Goal: Task Accomplishment & Management: Complete application form

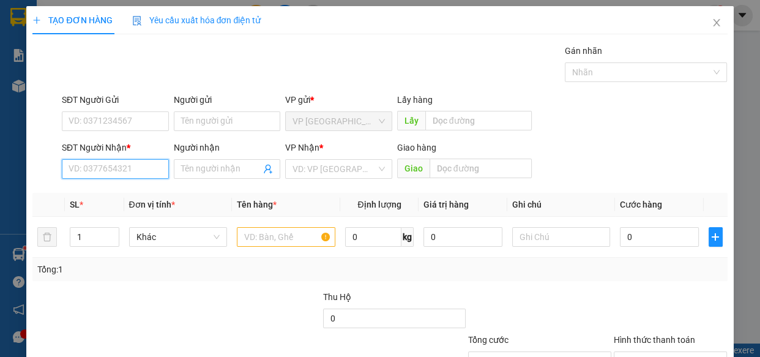
click at [144, 168] on input "SĐT Người Nhận *" at bounding box center [115, 169] width 107 height 20
type input "888"
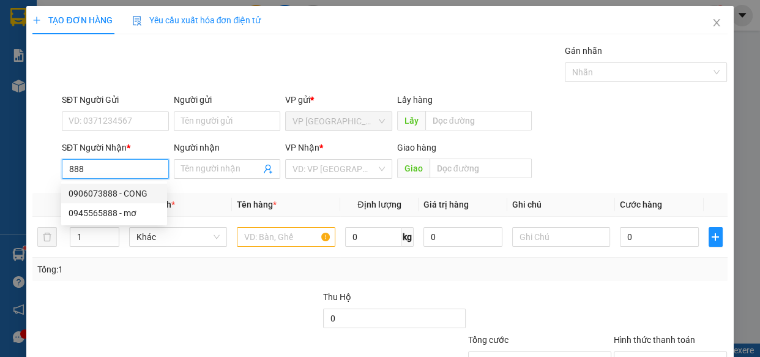
drag, startPoint x: 122, startPoint y: 170, endPoint x: 0, endPoint y: 157, distance: 122.5
click at [0, 166] on div "TẠO ĐƠN HÀNG Yêu cầu xuất hóa đơn điện tử Transit Pickup Surcharge Ids Transit …" at bounding box center [380, 178] width 760 height 357
click at [109, 189] on div "0328446865 - NHI" at bounding box center [114, 193] width 91 height 13
type input "0328446865"
type input "NHI"
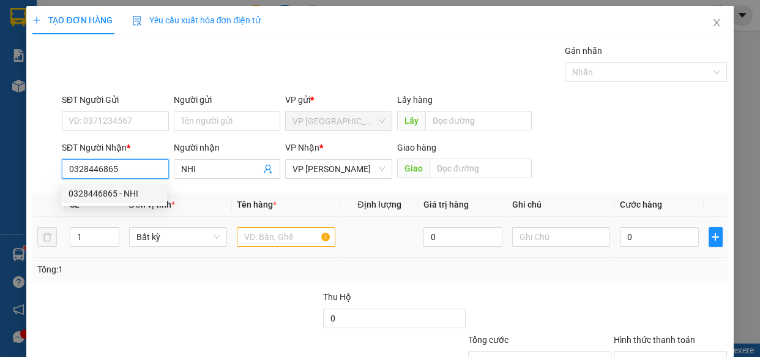
type input "0328446865"
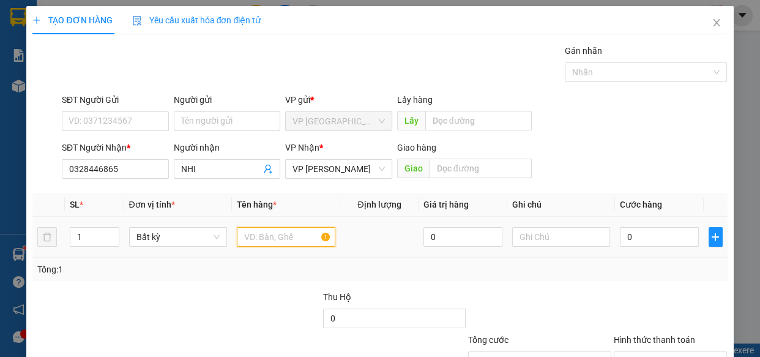
click at [283, 233] on input "text" at bounding box center [286, 237] width 99 height 20
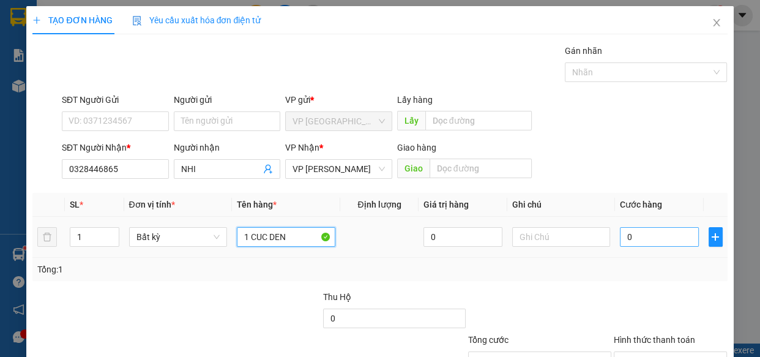
type input "1 CUC DEN"
type input "5"
type input "50"
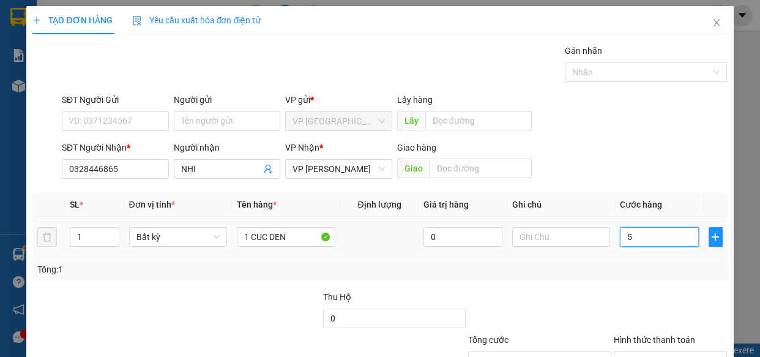
type input "50"
type input "500"
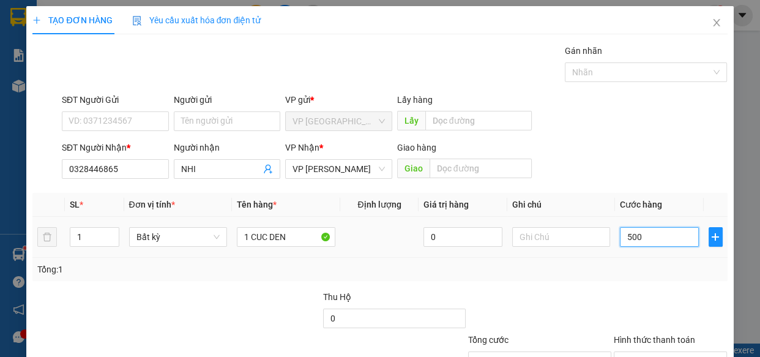
type input "5.000"
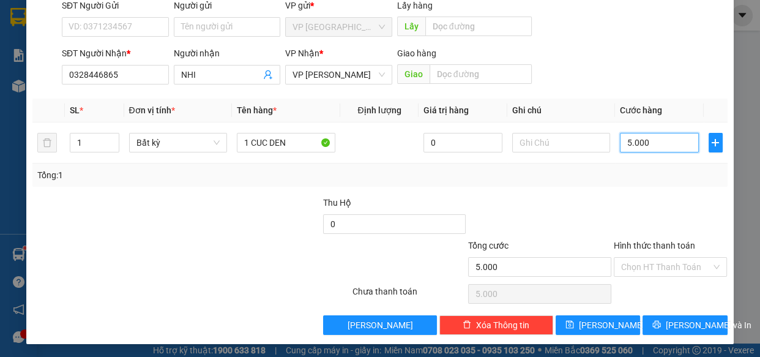
scroll to position [95, 0]
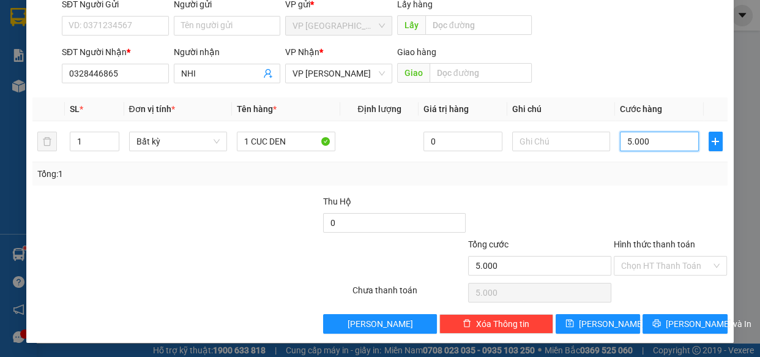
type input "50.000"
drag, startPoint x: 679, startPoint y: 320, endPoint x: 676, endPoint y: 327, distance: 8.0
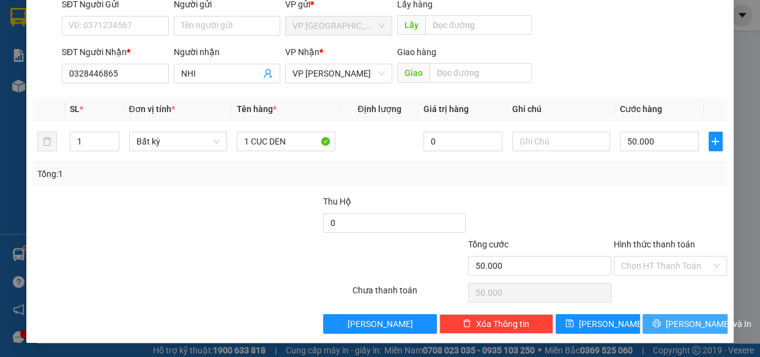
click at [676, 327] on span "[PERSON_NAME] và In" at bounding box center [709, 323] width 86 height 13
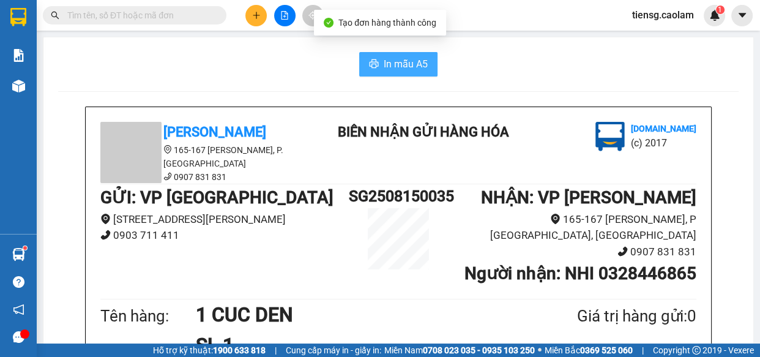
click at [413, 72] on span "In mẫu A5" at bounding box center [406, 63] width 44 height 15
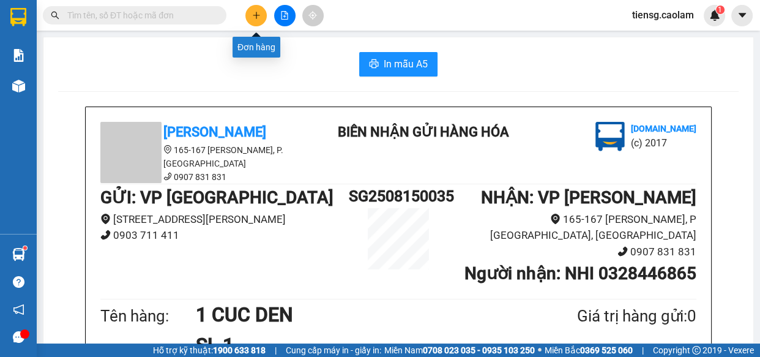
click at [264, 19] on button at bounding box center [255, 15] width 21 height 21
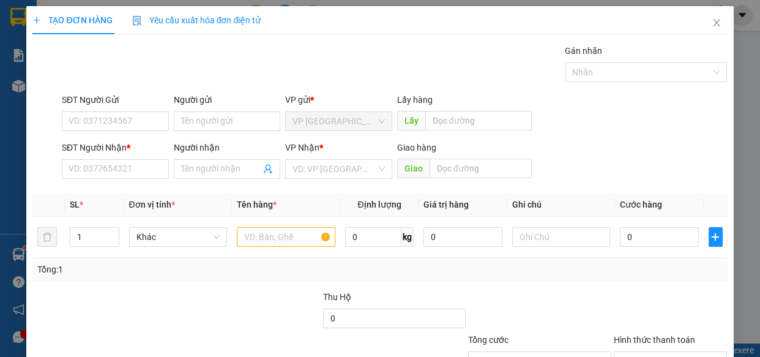
click at [322, 141] on div "VP Nhận *" at bounding box center [338, 147] width 107 height 13
drag, startPoint x: 89, startPoint y: 166, endPoint x: 58, endPoint y: 85, distance: 87.0
click at [86, 165] on input "SĐT Người Nhận *" at bounding box center [115, 169] width 107 height 20
click at [100, 173] on input "0908075888" at bounding box center [115, 169] width 107 height 20
click at [132, 171] on input "0908073888" at bounding box center [115, 169] width 107 height 20
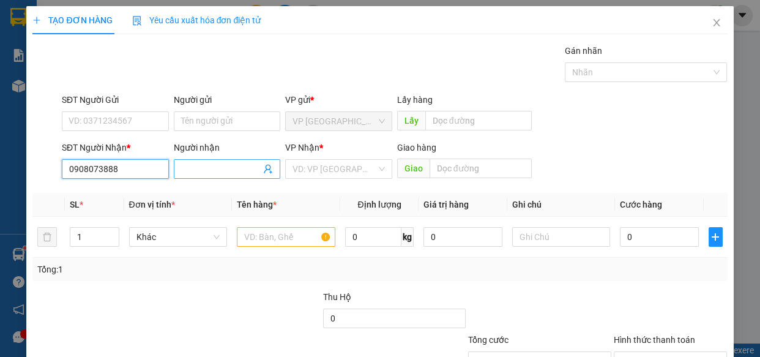
type input "0908073888"
click at [200, 168] on input "Người nhận" at bounding box center [221, 168] width 80 height 13
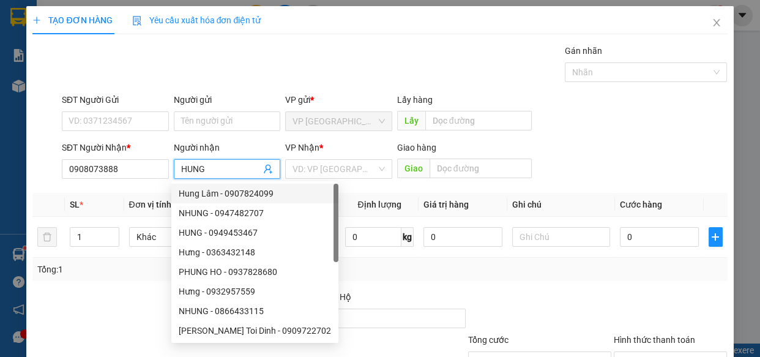
drag, startPoint x: 261, startPoint y: 240, endPoint x: 562, endPoint y: 44, distance: 358.7
click at [513, 55] on body "Kết quả tìm kiếm ( 0 ) Bộ lọc No Data tiensg.caolam 1 Báo cáo BC Tiền NV thu đư…" at bounding box center [380, 178] width 760 height 357
type input "HUNG"
drag, startPoint x: 602, startPoint y: 61, endPoint x: 571, endPoint y: 84, distance: 38.4
click at [600, 64] on div "Gán nhãn Nhãn" at bounding box center [646, 65] width 163 height 43
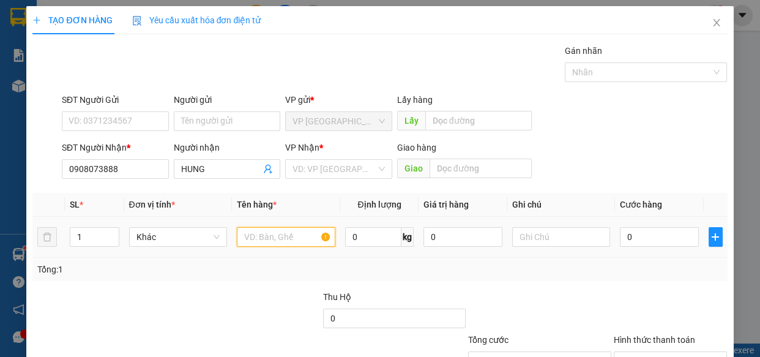
click at [272, 237] on input "text" at bounding box center [286, 237] width 99 height 20
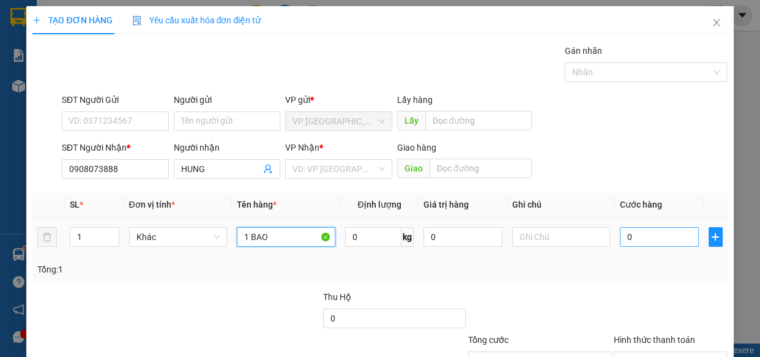
type input "1 BAO"
click at [649, 233] on input "0" at bounding box center [659, 237] width 79 height 20
type input "7"
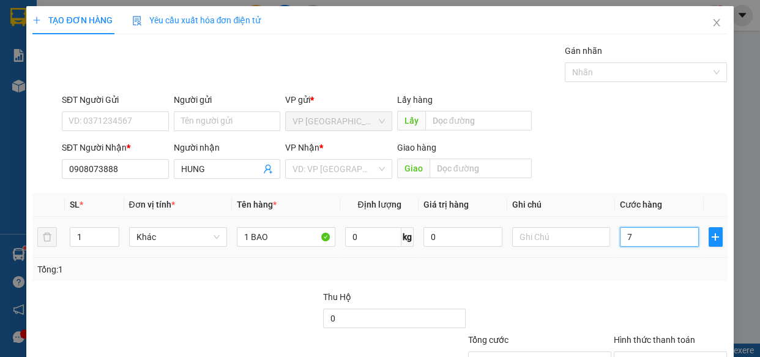
type input "70"
type input "700"
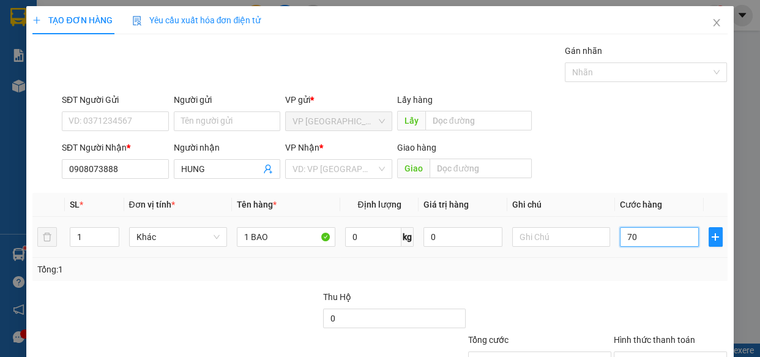
type input "700"
type input "7.000"
type input "70.000"
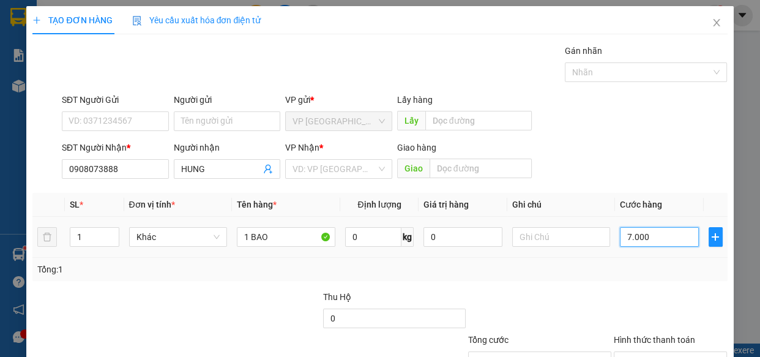
type input "70.000"
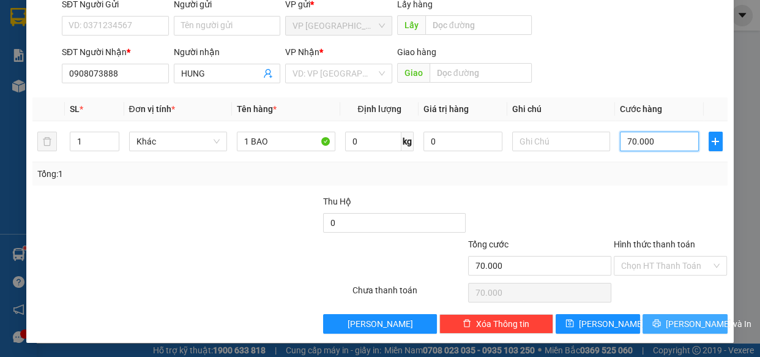
type input "70.000"
click at [679, 324] on span "[PERSON_NAME] và In" at bounding box center [709, 323] width 86 height 13
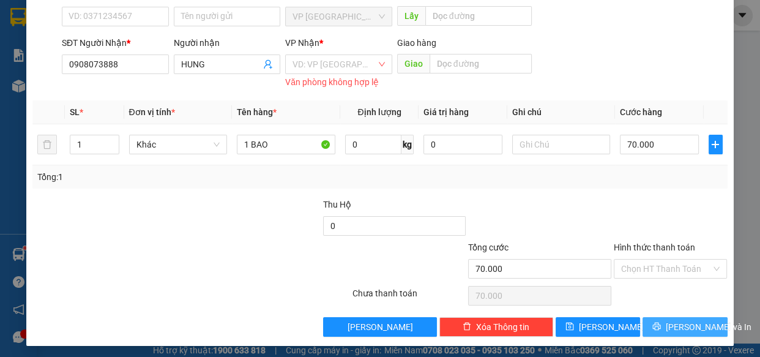
scroll to position [108, 0]
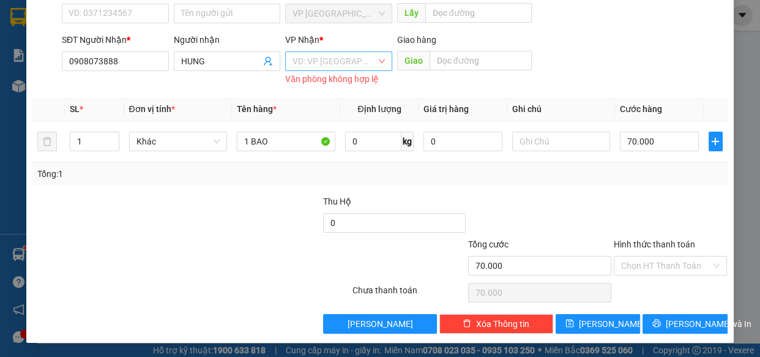
click at [326, 67] on input "search" at bounding box center [335, 61] width 84 height 18
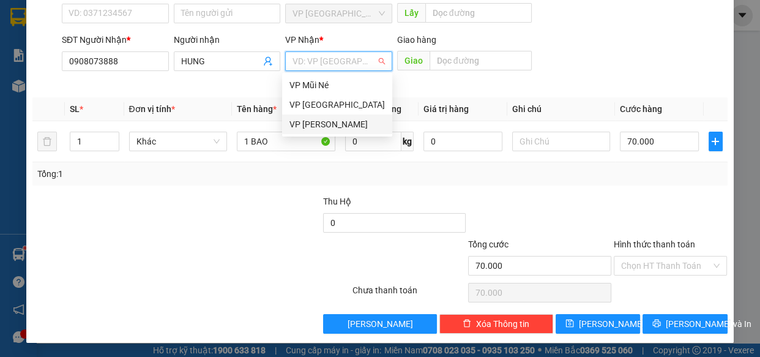
click at [327, 131] on div "VP [PERSON_NAME]" at bounding box center [337, 124] width 110 height 20
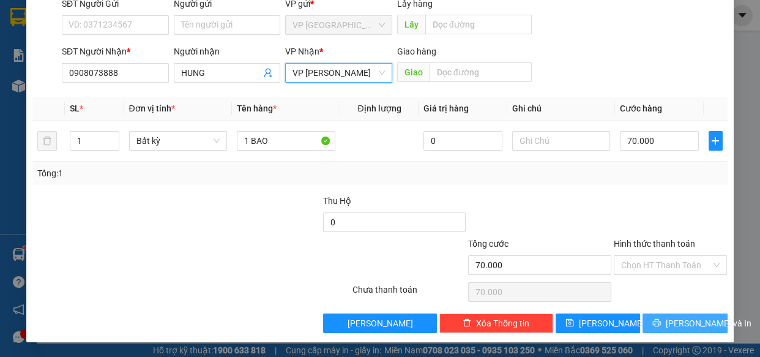
scroll to position [95, 0]
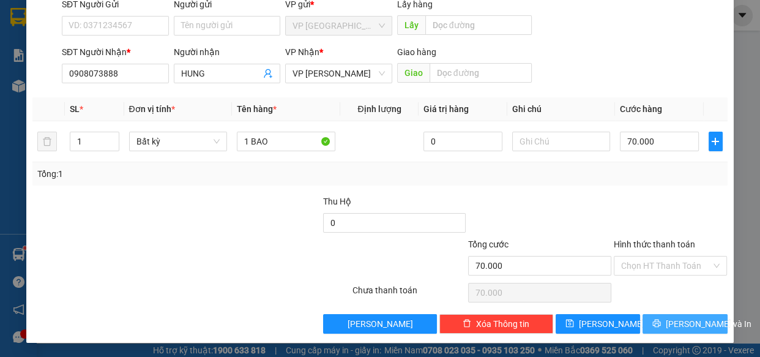
click at [673, 324] on span "[PERSON_NAME] và In" at bounding box center [709, 323] width 86 height 13
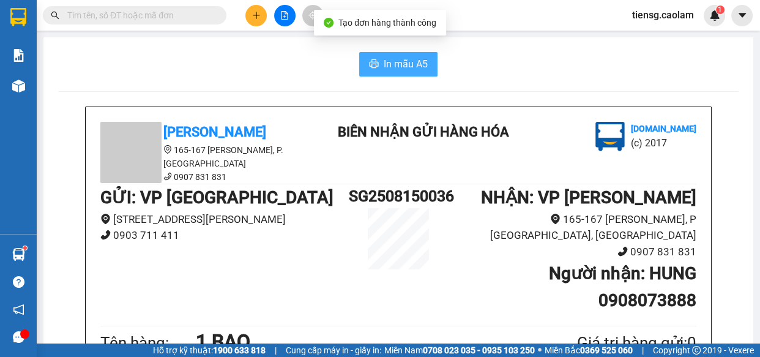
click at [410, 65] on span "In mẫu A5" at bounding box center [406, 63] width 44 height 15
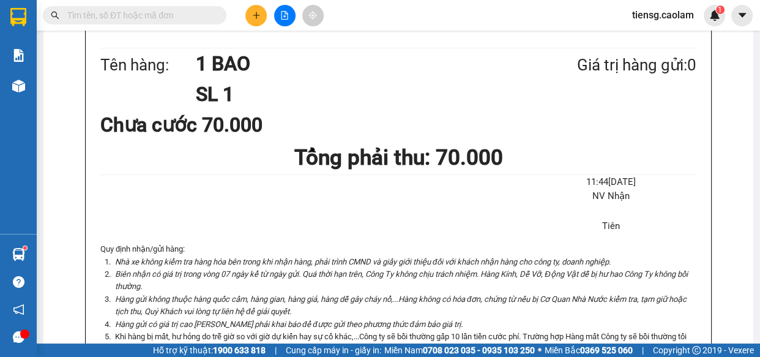
scroll to position [612, 0]
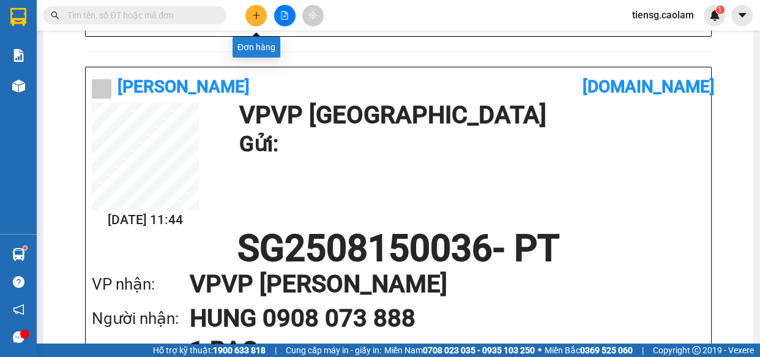
click at [249, 12] on button at bounding box center [255, 15] width 21 height 21
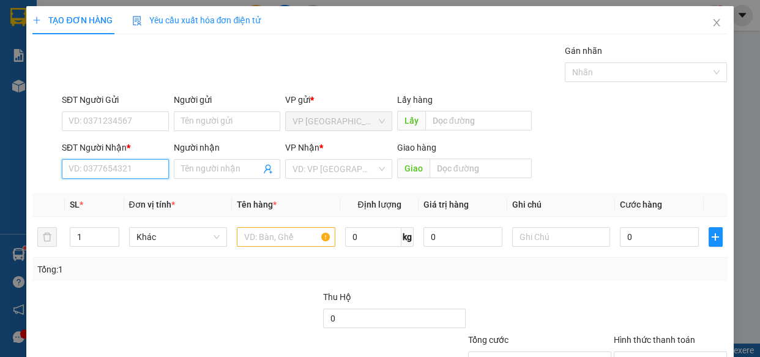
click at [99, 177] on input "SĐT Người Nhận *" at bounding box center [115, 169] width 107 height 20
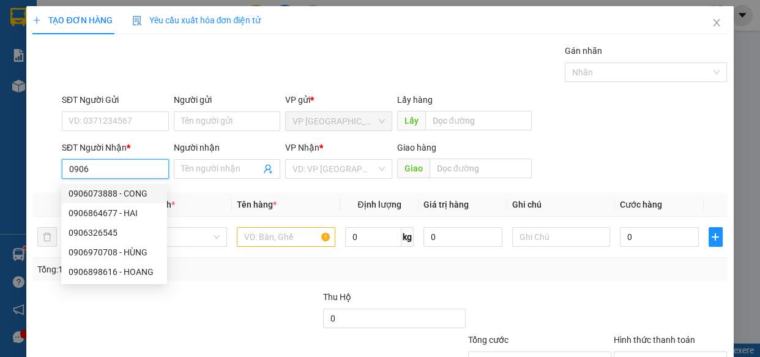
click at [112, 193] on div "0906073888 - CONG" at bounding box center [114, 193] width 91 height 13
type input "0906073888"
type input "CONG"
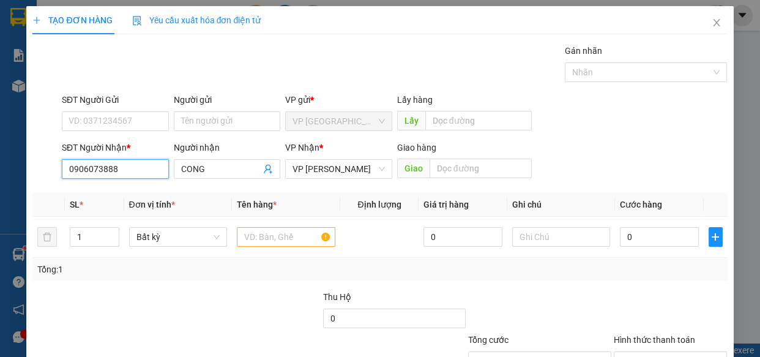
drag, startPoint x: 133, startPoint y: 175, endPoint x: 61, endPoint y: 164, distance: 73.1
click at [53, 165] on div "SĐT Người Nhận * 0906073888 0906073888 Người nhận CONG VP Nhận * VP [PERSON_NAM…" at bounding box center [379, 162] width 697 height 43
type input "0906073888"
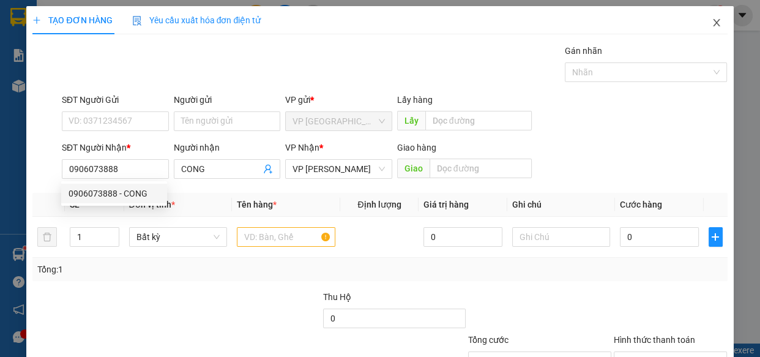
drag, startPoint x: 704, startPoint y: 21, endPoint x: 695, endPoint y: 27, distance: 11.5
click at [700, 24] on span "Close" at bounding box center [717, 23] width 34 height 34
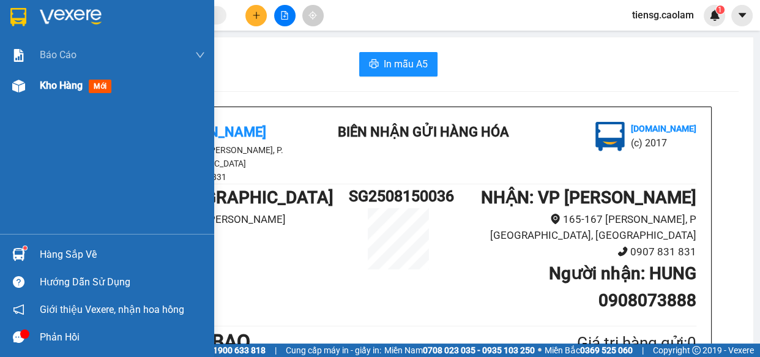
click at [60, 92] on div "Kho hàng mới" at bounding box center [78, 85] width 77 height 15
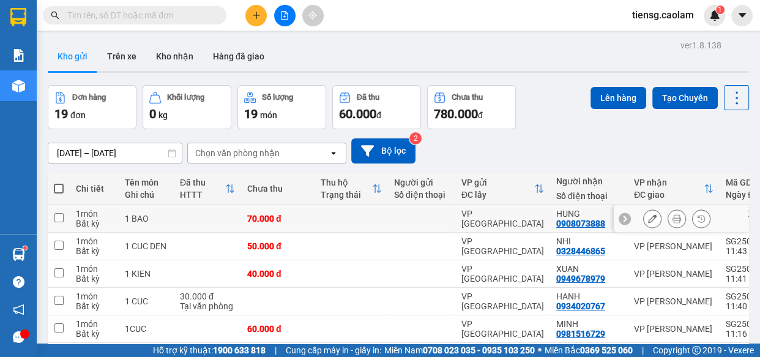
click at [649, 216] on button at bounding box center [652, 218] width 17 height 21
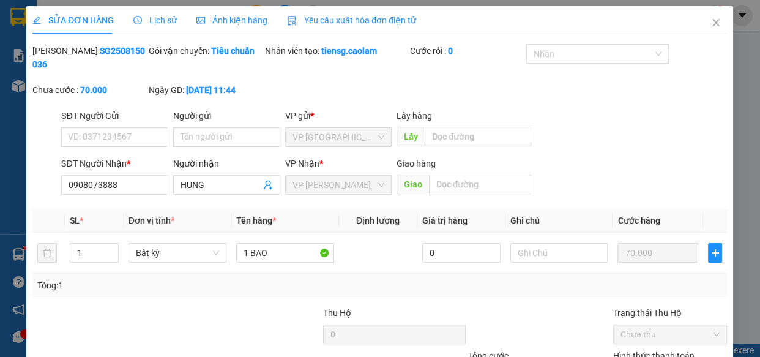
type input "0908073888"
type input "70.000"
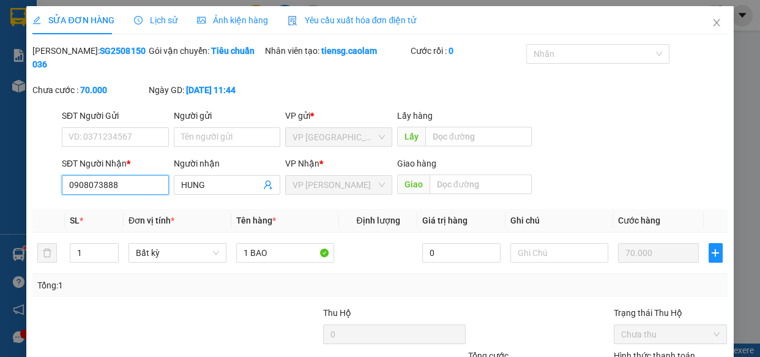
drag, startPoint x: 124, startPoint y: 185, endPoint x: 0, endPoint y: 194, distance: 124.0
click at [0, 195] on div "SỬA ĐƠN HÀNG Lịch sử Ảnh kiện hàng Yêu cầu xuất hóa đơn điện tử Total Paid Fee …" at bounding box center [380, 178] width 760 height 357
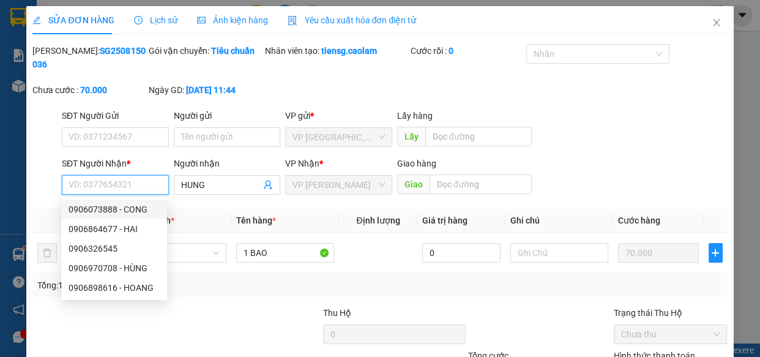
click at [140, 214] on div "0906073888 - CONG" at bounding box center [114, 209] width 91 height 13
type input "0906073888"
type input "CONG"
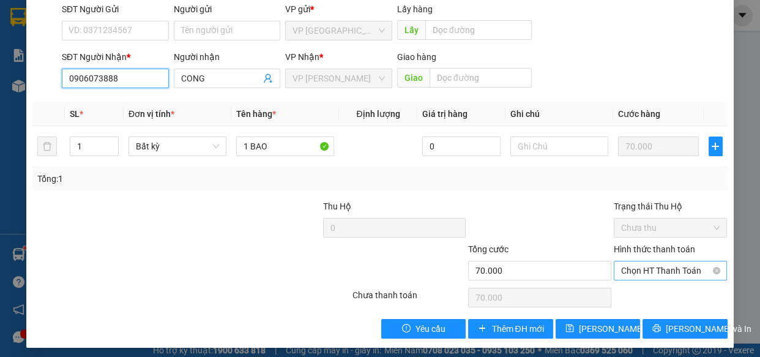
scroll to position [111, 0]
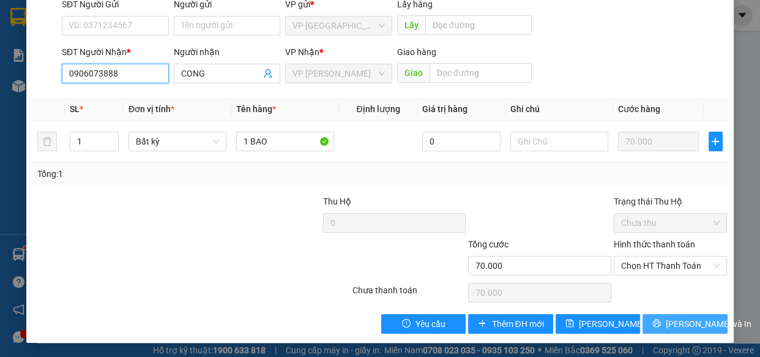
type input "0906073888"
drag, startPoint x: 658, startPoint y: 322, endPoint x: 591, endPoint y: 293, distance: 72.9
click at [658, 323] on icon "printer" at bounding box center [656, 323] width 9 height 9
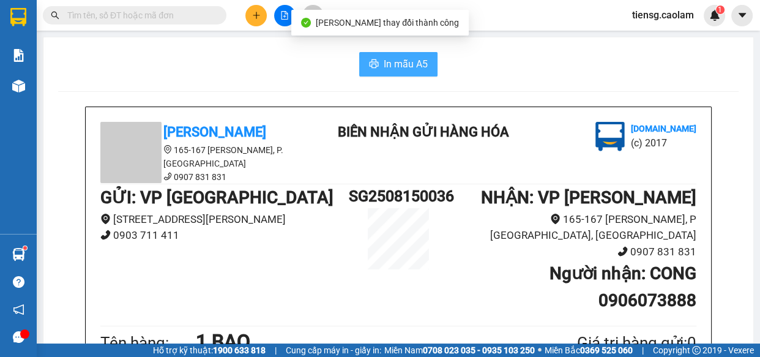
click at [373, 70] on button "In mẫu A5" at bounding box center [398, 64] width 78 height 24
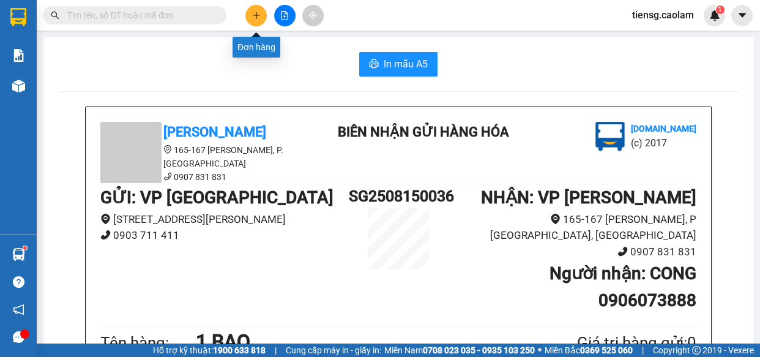
click at [251, 17] on button at bounding box center [255, 15] width 21 height 21
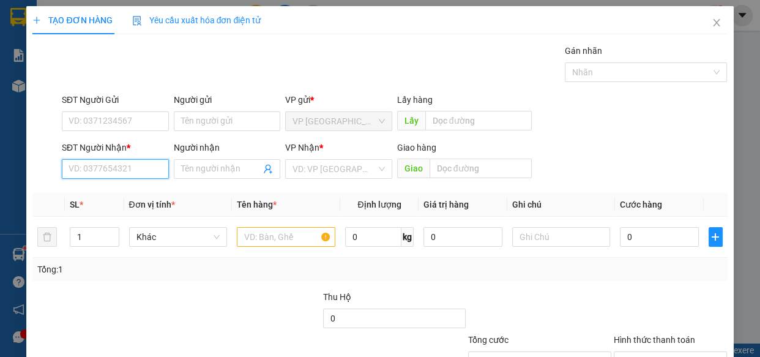
click at [132, 175] on input "SĐT Người Nhận *" at bounding box center [115, 169] width 107 height 20
type input "0389791387"
click at [135, 192] on div "0389791387 - PHONG" at bounding box center [114, 193] width 91 height 13
type input "PHONG"
type input "0389791387"
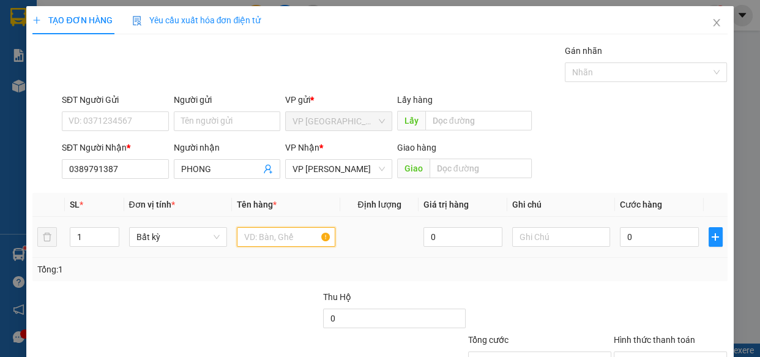
click at [261, 241] on input "text" at bounding box center [286, 237] width 99 height 20
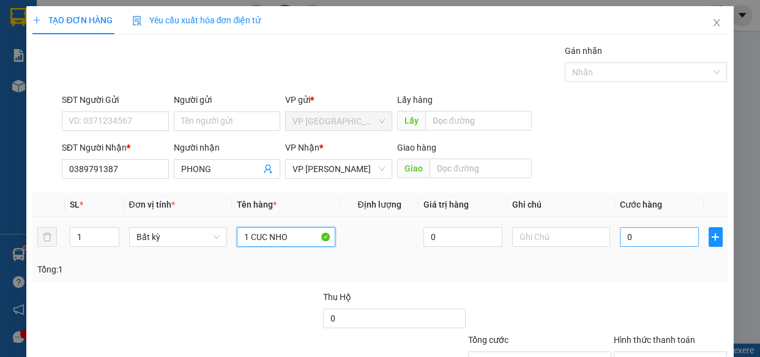
type input "1 CUC NHO"
click at [647, 237] on input "0" at bounding box center [659, 237] width 79 height 20
type input "3"
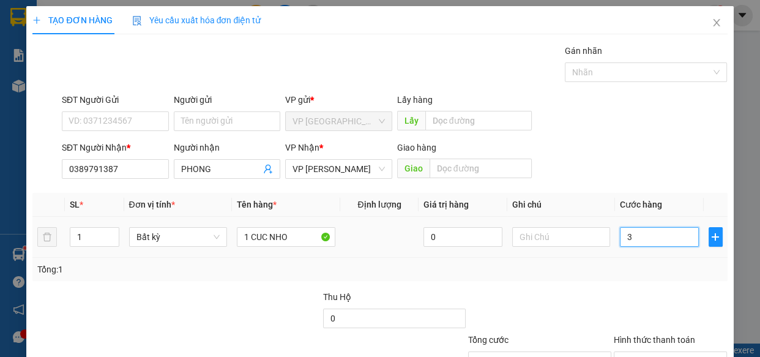
type input "30"
type input "300"
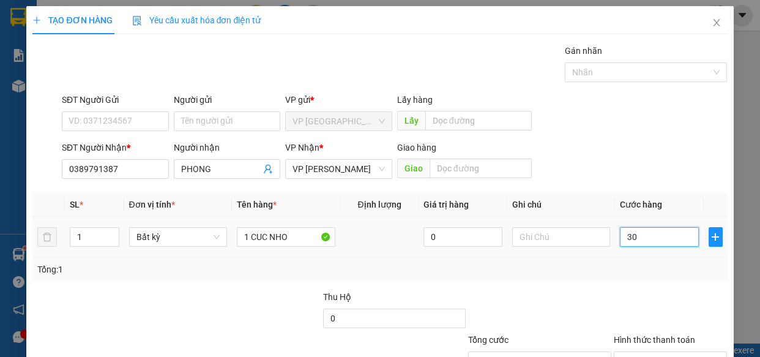
type input "300"
type input "3.000"
type input "30.000"
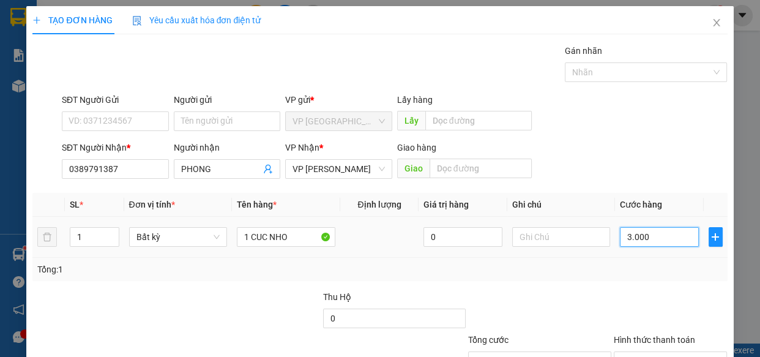
type input "30.000"
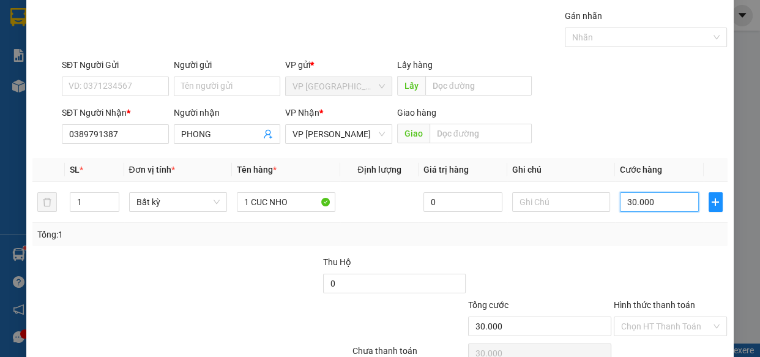
scroll to position [95, 0]
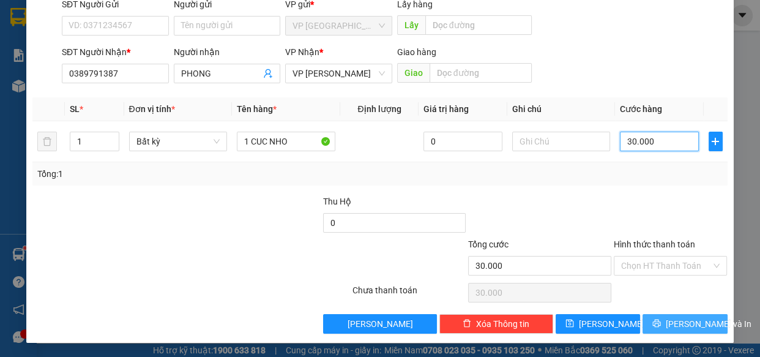
type input "30.000"
click at [661, 319] on icon "printer" at bounding box center [656, 323] width 9 height 9
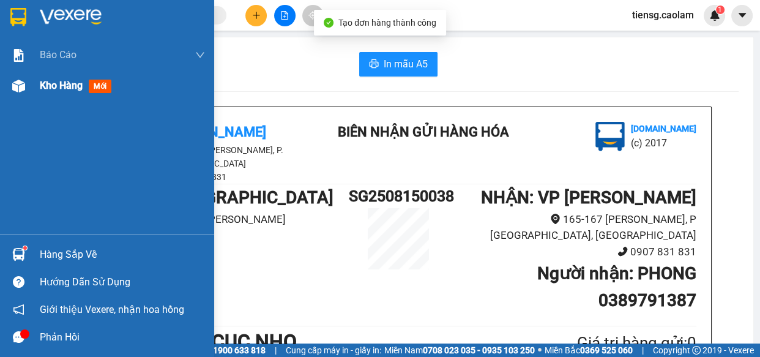
click at [23, 80] on img at bounding box center [18, 86] width 13 height 13
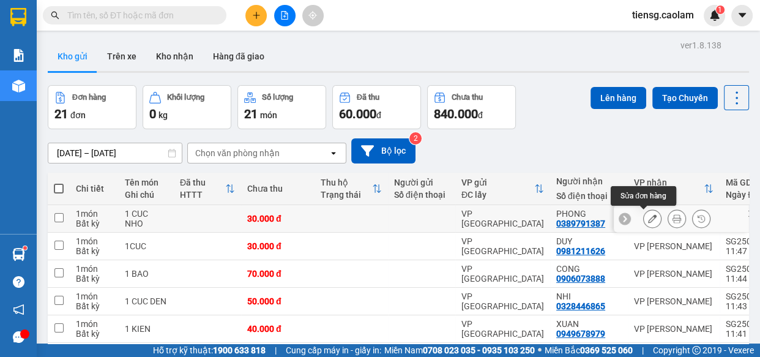
click at [648, 220] on icon at bounding box center [652, 218] width 9 height 9
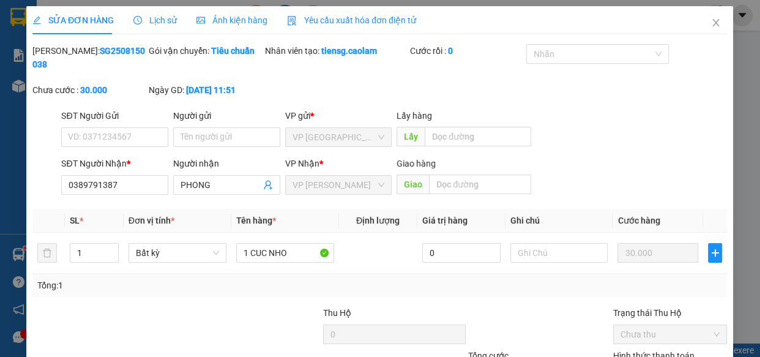
type input "0389791387"
type input "30.000"
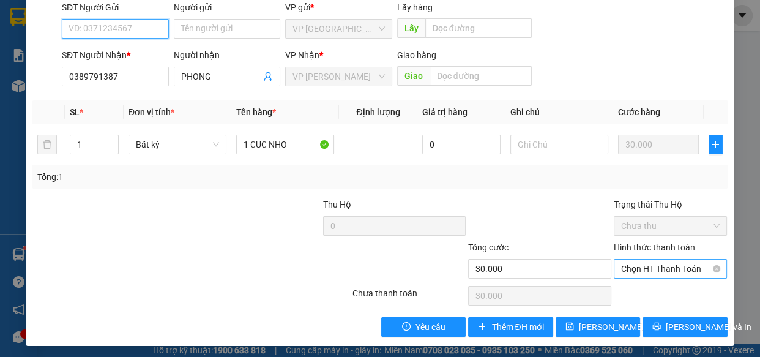
scroll to position [111, 0]
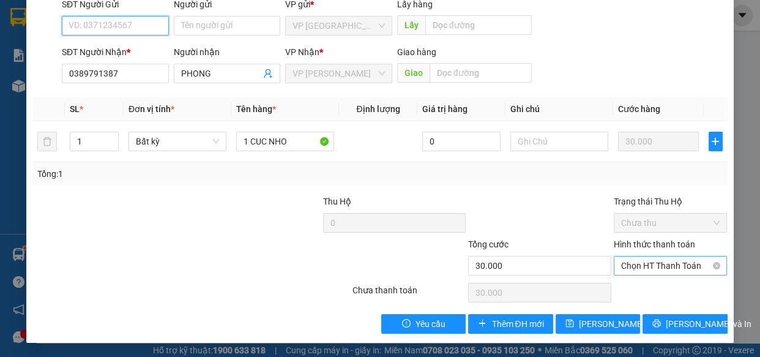
click at [664, 266] on span "Chọn HT Thanh Toán" at bounding box center [670, 265] width 99 height 18
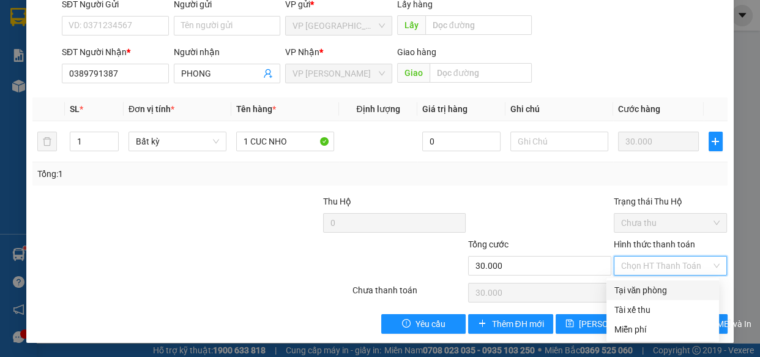
click at [648, 289] on div "Tại văn phòng" at bounding box center [663, 289] width 98 height 13
type input "0"
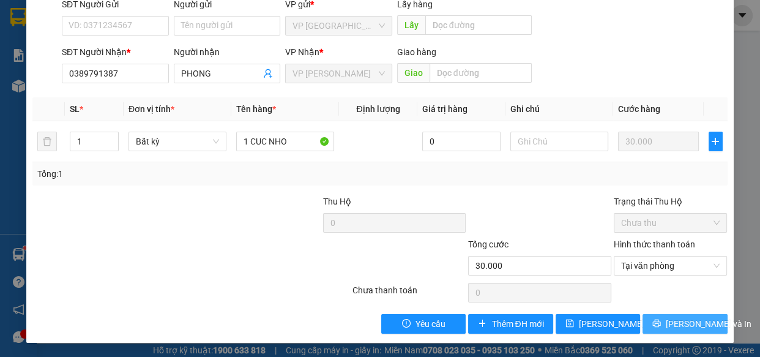
click at [661, 319] on icon "printer" at bounding box center [656, 323] width 9 height 9
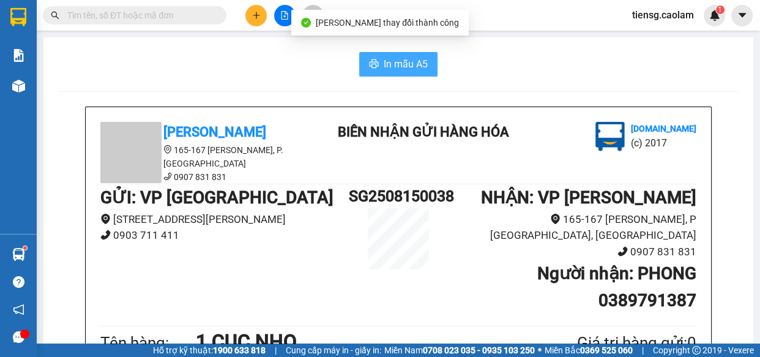
click at [384, 59] on span "In mẫu A5" at bounding box center [406, 63] width 44 height 15
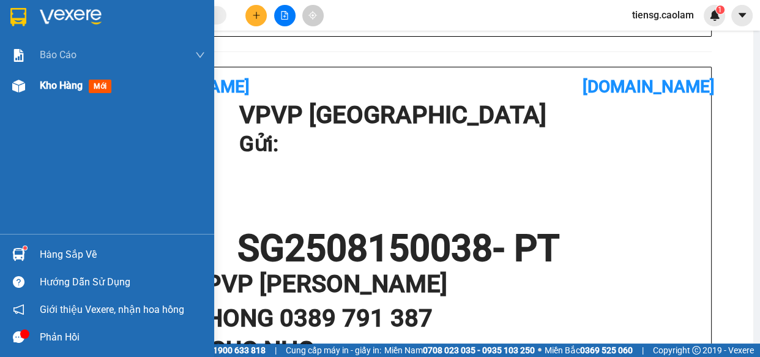
click at [85, 88] on div "Kho hàng mới" at bounding box center [78, 85] width 77 height 15
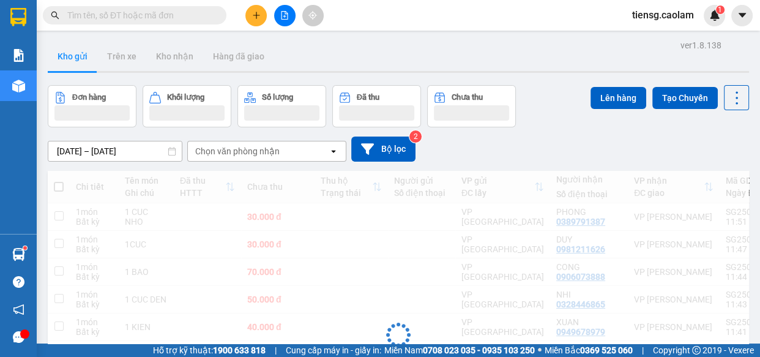
click at [301, 165] on div "[DATE] – [DATE] Press the down arrow key to interact with the calendar and sele…" at bounding box center [398, 148] width 701 height 43
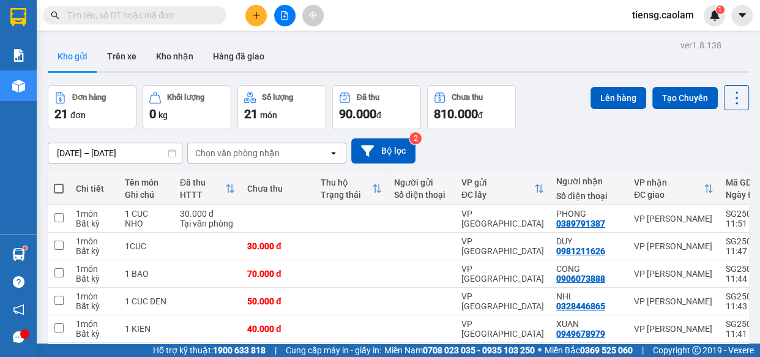
click at [58, 185] on span at bounding box center [59, 189] width 10 height 10
click at [59, 182] on input "checkbox" at bounding box center [59, 182] width 0 height 0
checkbox input "true"
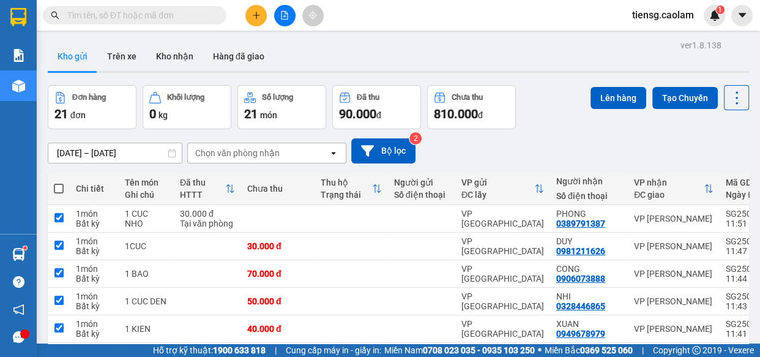
checkbox input "true"
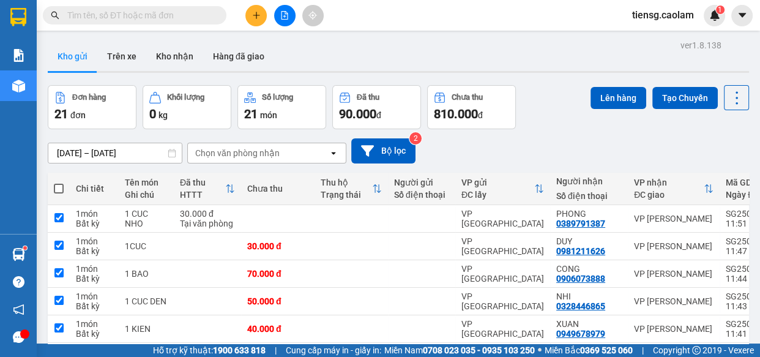
checkbox input "true"
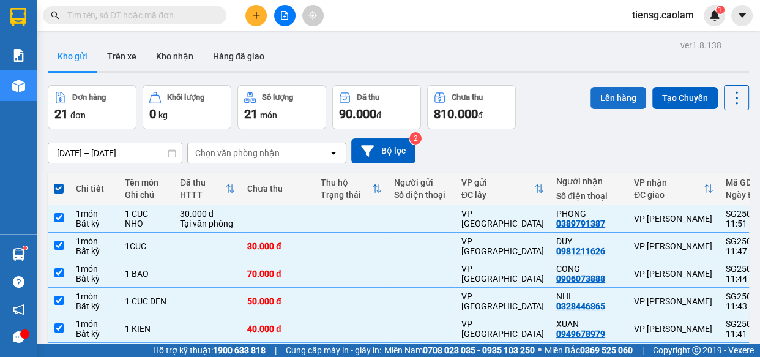
click at [616, 91] on button "Lên hàng" at bounding box center [619, 98] width 56 height 22
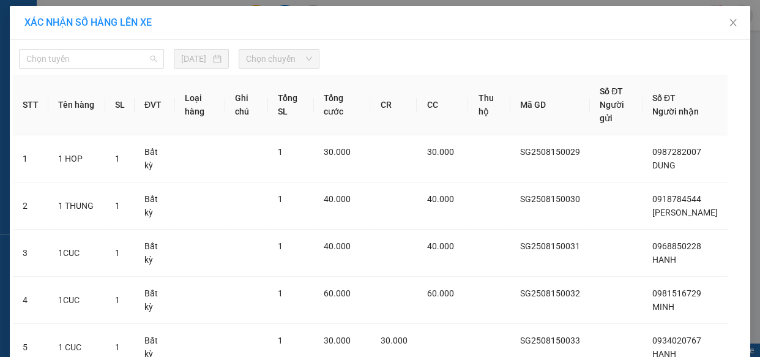
drag, startPoint x: 105, startPoint y: 68, endPoint x: 126, endPoint y: 121, distance: 57.2
click at [106, 75] on body "Kết quả tìm kiếm ( 0 ) Bộ lọc No Data tiensg.caolam 1 Báo cáo BC Tiền NV thu đư…" at bounding box center [380, 178] width 760 height 357
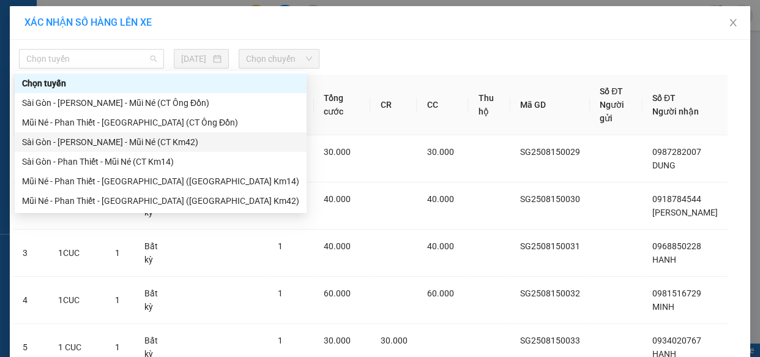
click at [154, 136] on div "Sài Gòn - [PERSON_NAME] - Mũi Né (CT Km42)" at bounding box center [160, 141] width 277 height 13
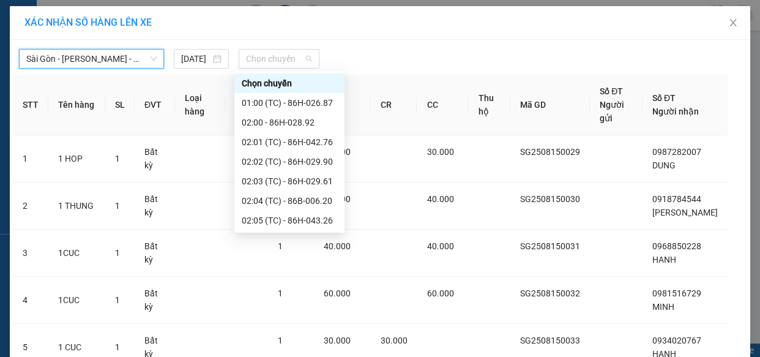
drag, startPoint x: 272, startPoint y: 61, endPoint x: 274, endPoint y: 75, distance: 13.6
click at [273, 62] on span "Chọn chuyến" at bounding box center [279, 59] width 66 height 18
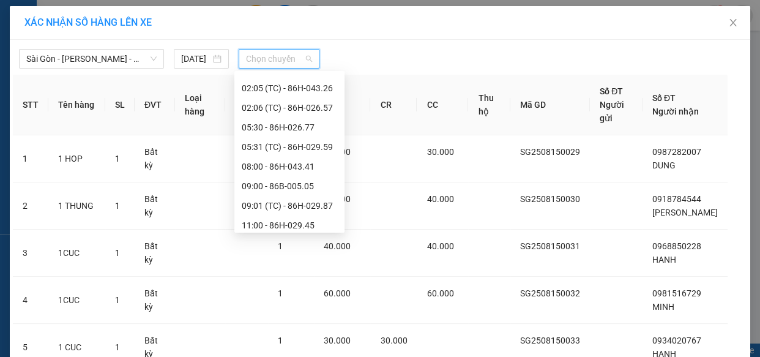
scroll to position [278, 0]
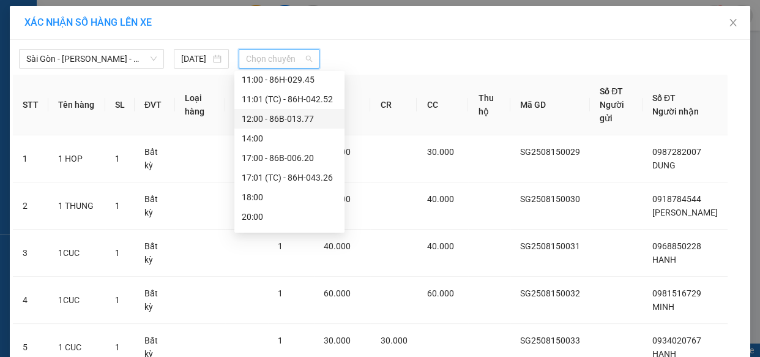
click at [285, 121] on div "12:00 - 86B-013.77" at bounding box center [289, 118] width 95 height 13
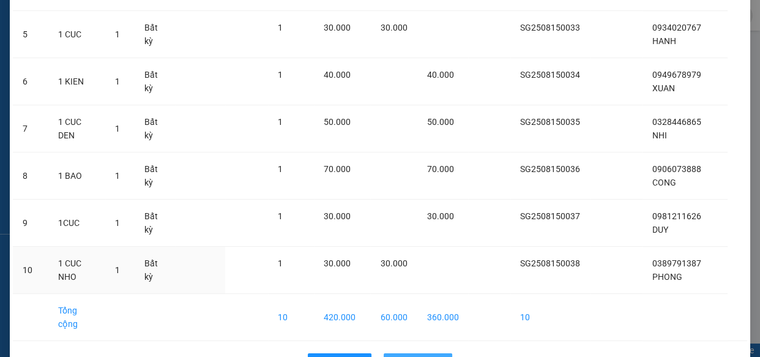
scroll to position [346, 0]
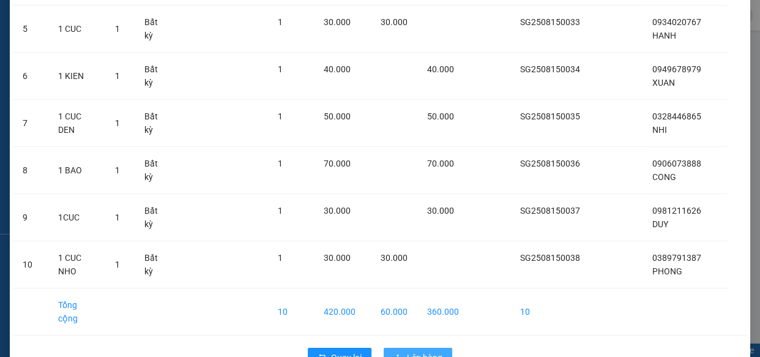
click at [412, 351] on span "Lên hàng" at bounding box center [424, 357] width 35 height 13
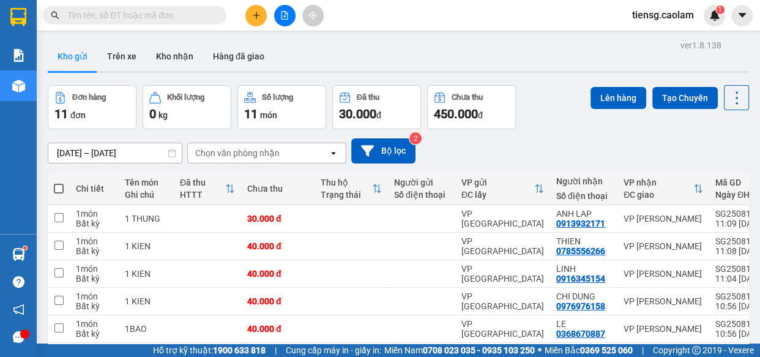
click at [55, 185] on span at bounding box center [59, 189] width 10 height 10
click at [59, 182] on input "checkbox" at bounding box center [59, 182] width 0 height 0
checkbox input "true"
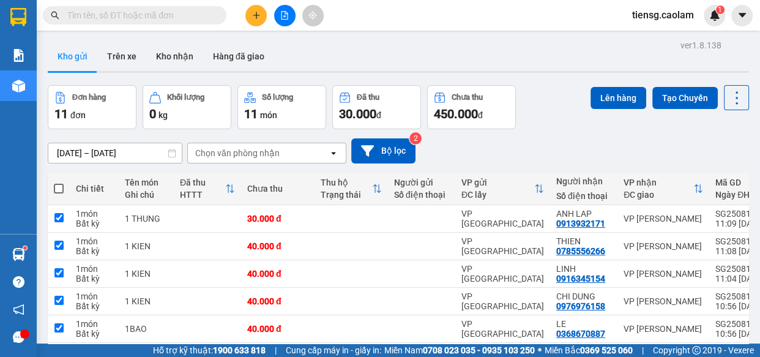
checkbox input "true"
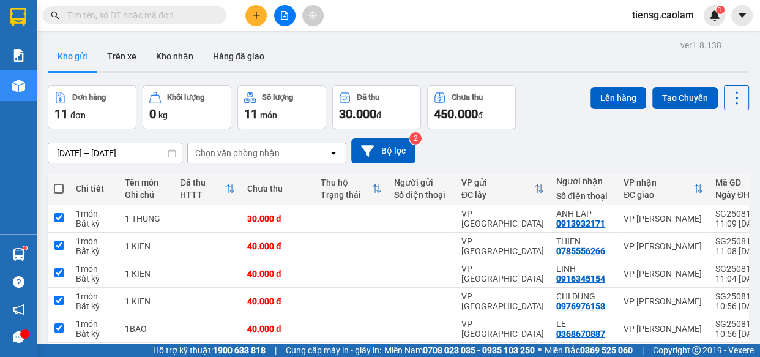
checkbox input "true"
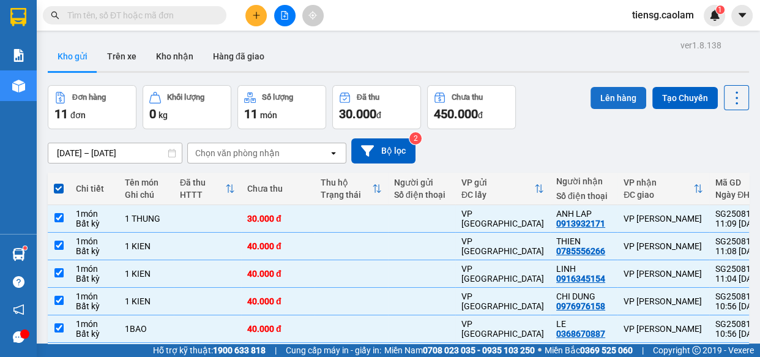
click at [600, 97] on button "Lên hàng" at bounding box center [619, 98] width 56 height 22
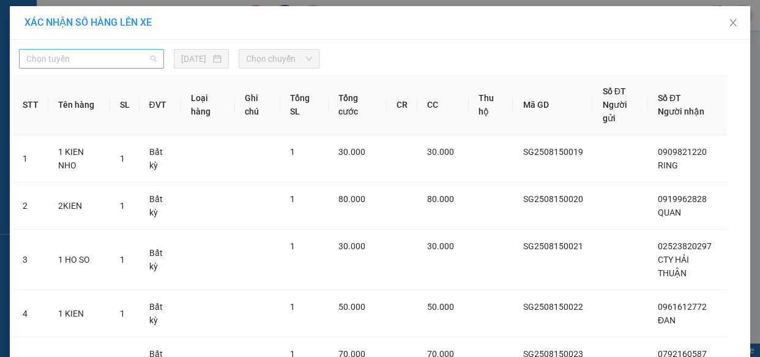
click at [93, 51] on span "Chọn tuyến" at bounding box center [91, 59] width 130 height 18
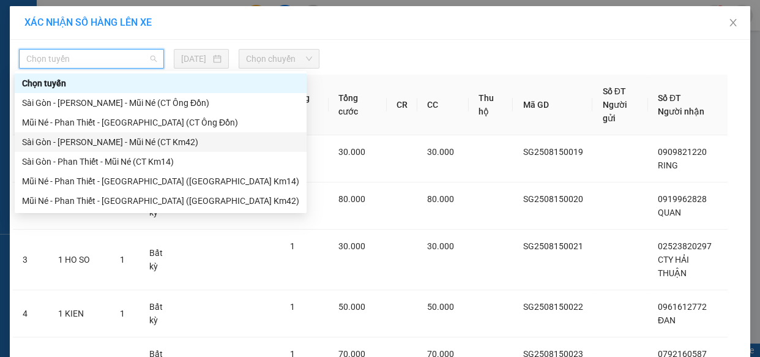
drag, startPoint x: 129, startPoint y: 146, endPoint x: 251, endPoint y: 67, distance: 145.3
click at [129, 145] on div "Sài Gòn - [PERSON_NAME] - Mũi Né (CT Km42)" at bounding box center [160, 141] width 277 height 13
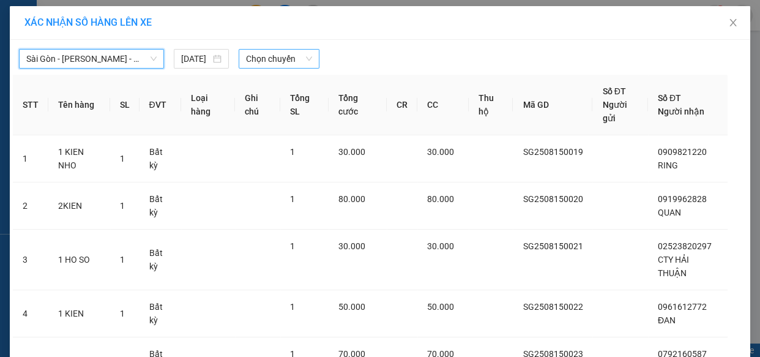
click at [277, 61] on span "Chọn chuyến" at bounding box center [279, 59] width 66 height 18
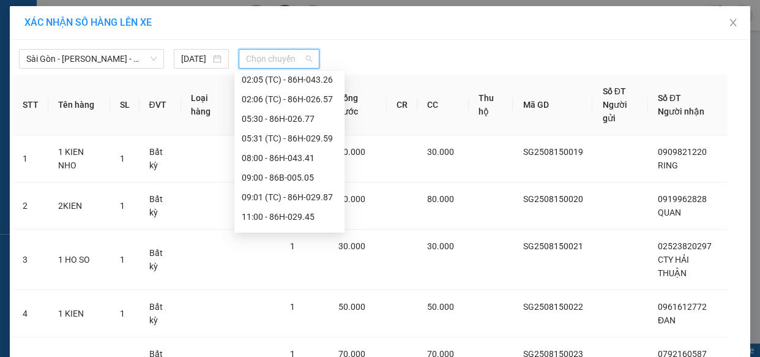
scroll to position [278, 0]
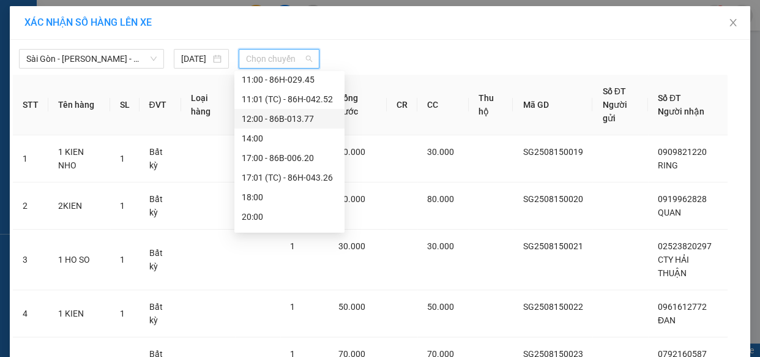
click at [281, 116] on div "12:00 - 86B-013.77" at bounding box center [289, 118] width 95 height 13
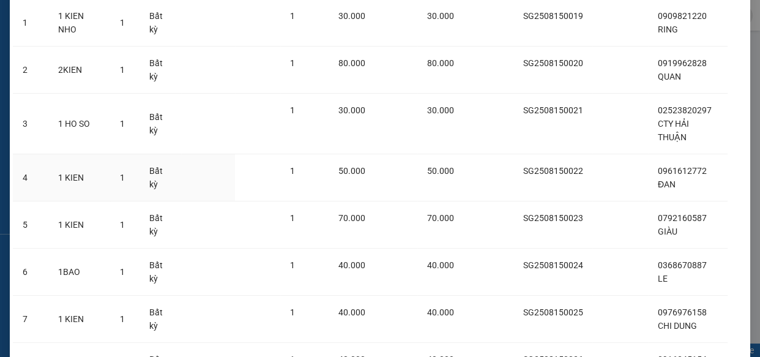
scroll to position [359, 0]
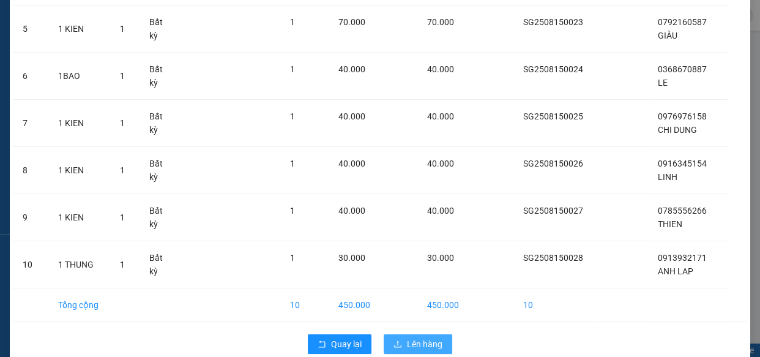
click at [408, 337] on span "Lên hàng" at bounding box center [424, 343] width 35 height 13
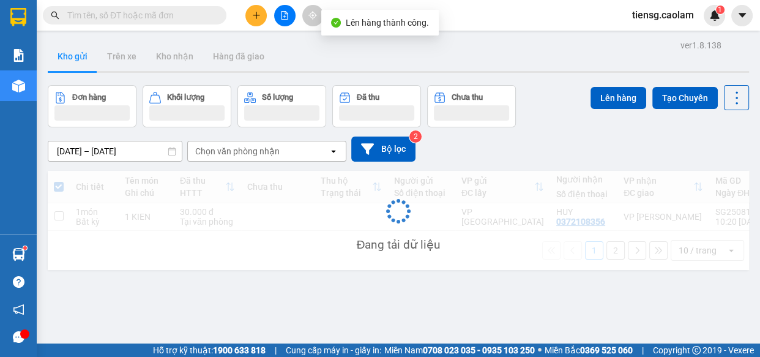
scroll to position [55, 0]
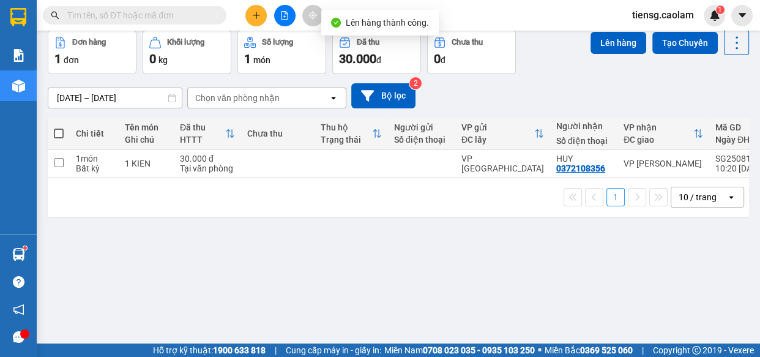
click at [196, 184] on div "1 10 / trang open" at bounding box center [398, 196] width 701 height 39
drag, startPoint x: 211, startPoint y: 172, endPoint x: 220, endPoint y: 165, distance: 12.2
click at [217, 167] on div "Tại văn phòng" at bounding box center [207, 168] width 55 height 10
checkbox input "true"
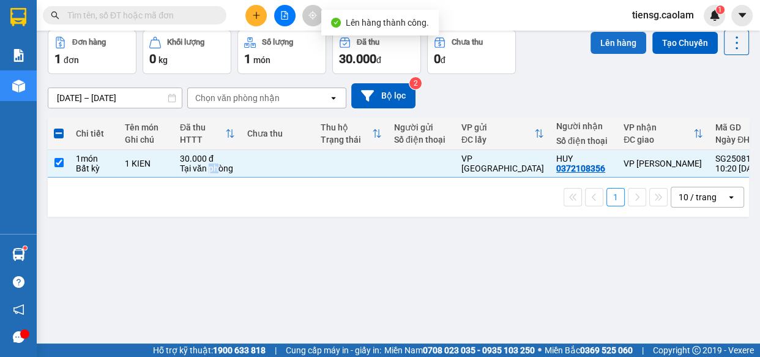
click at [608, 37] on button "Lên hàng" at bounding box center [619, 43] width 56 height 22
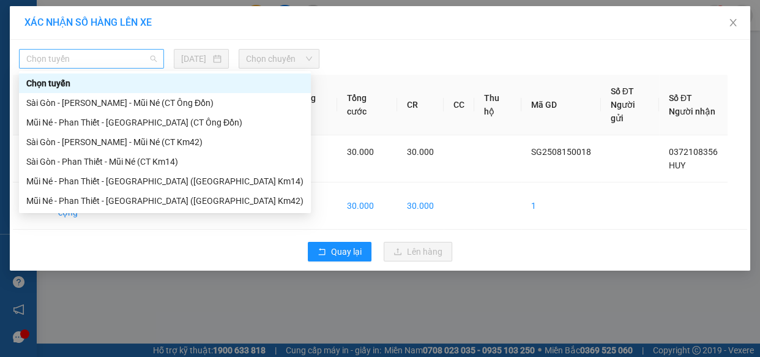
click at [75, 51] on span "Chọn tuyến" at bounding box center [91, 59] width 130 height 18
click at [157, 147] on div "Sài Gòn - [PERSON_NAME] - Mũi Né (CT Km42)" at bounding box center [164, 141] width 277 height 13
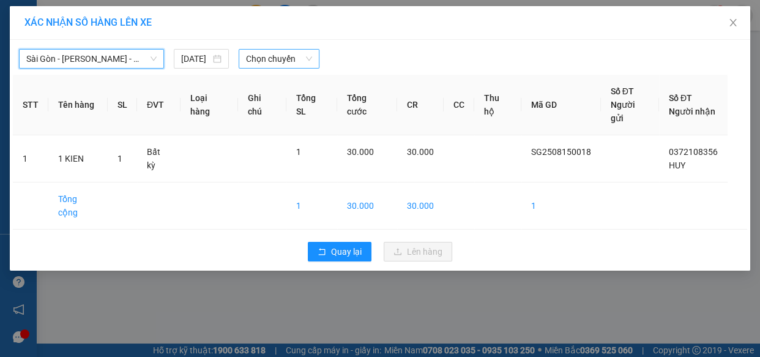
click at [271, 64] on span "Chọn chuyến" at bounding box center [279, 59] width 66 height 18
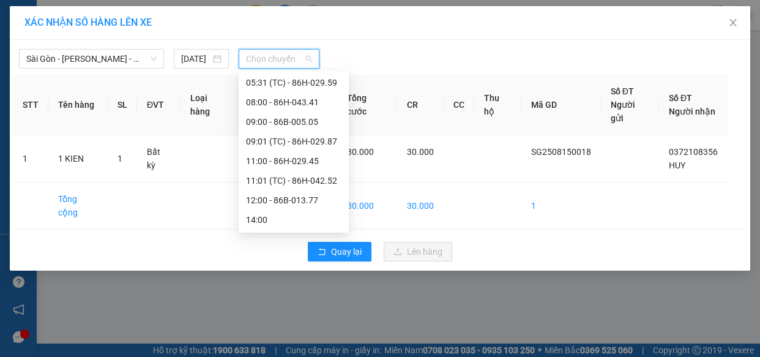
scroll to position [278, 0]
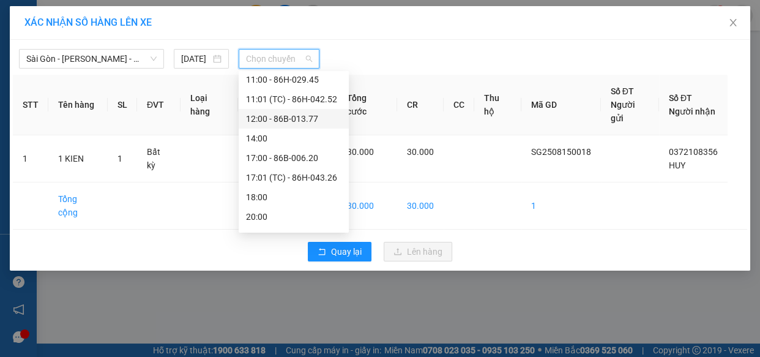
click at [286, 117] on div "12:00 - 86B-013.77" at bounding box center [293, 118] width 95 height 13
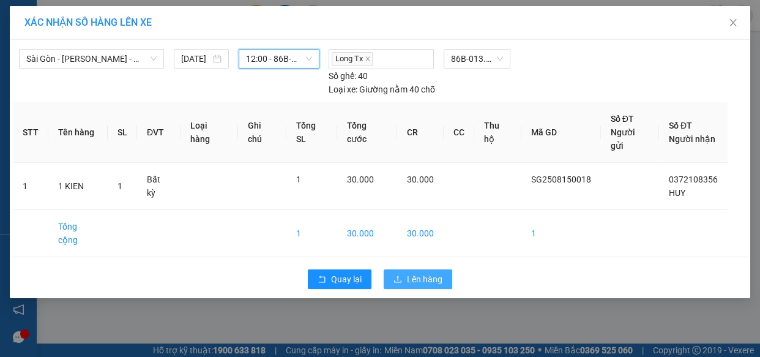
drag, startPoint x: 429, startPoint y: 230, endPoint x: 422, endPoint y: 222, distance: 10.4
click at [428, 272] on span "Lên hàng" at bounding box center [424, 278] width 35 height 13
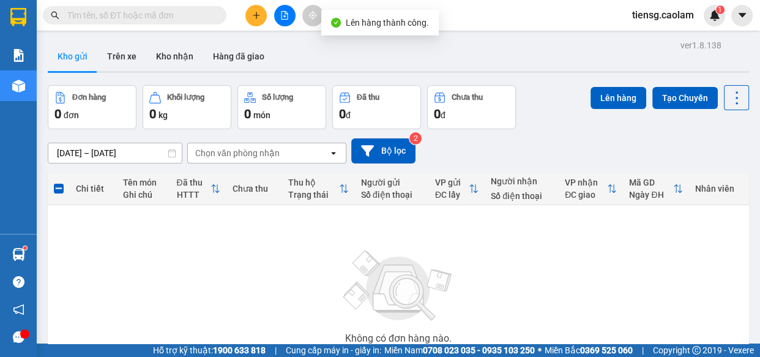
click at [281, 11] on icon "file-add" at bounding box center [284, 15] width 9 height 9
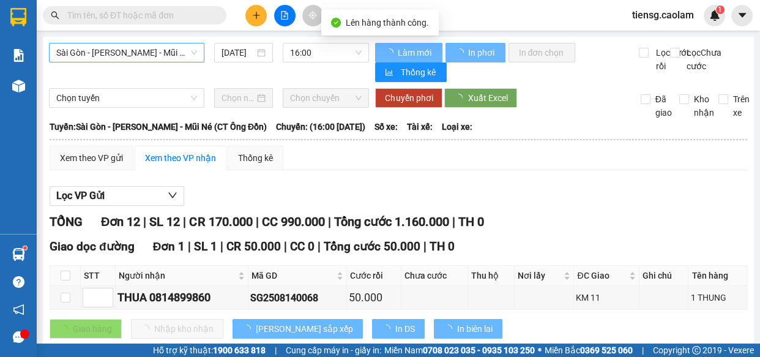
click at [142, 53] on span "Sài Gòn - [PERSON_NAME] - Mũi Né (CT Ông Đồn)" at bounding box center [126, 52] width 141 height 18
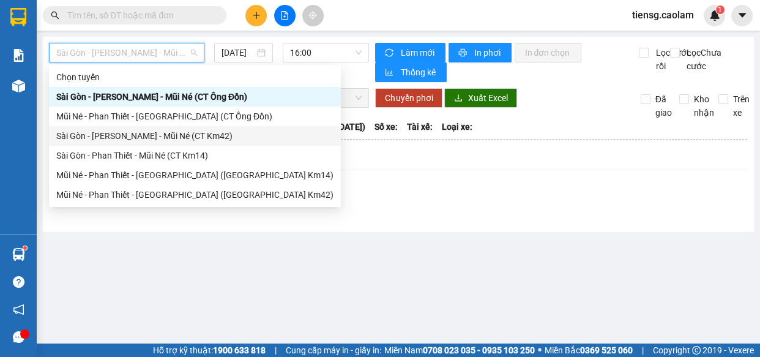
click at [184, 134] on div "Sài Gòn - [PERSON_NAME] - Mũi Né (CT Km42)" at bounding box center [194, 135] width 277 height 13
type input "[DATE]"
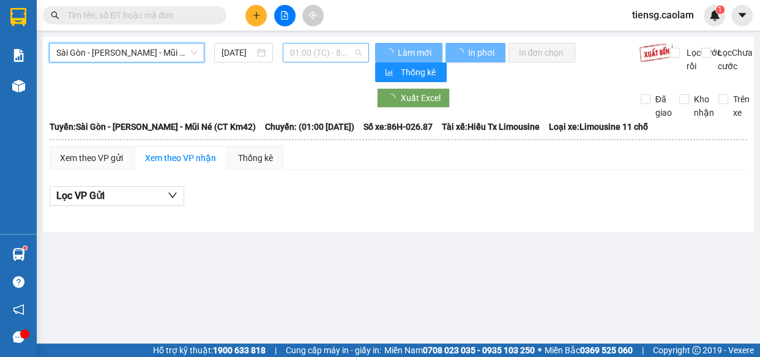
click at [308, 61] on span "01:00 (TC) - 86H-026.87" at bounding box center [326, 52] width 72 height 18
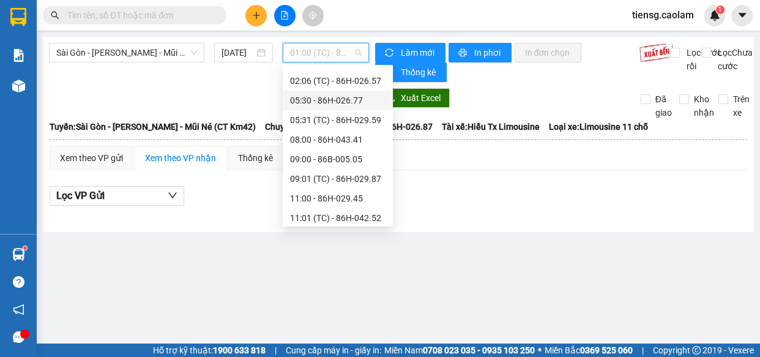
scroll to position [282, 0]
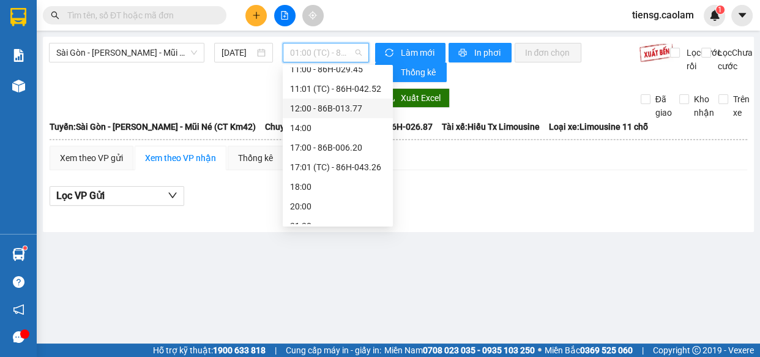
click at [321, 105] on div "12:00 - 86B-013.77" at bounding box center [337, 108] width 95 height 13
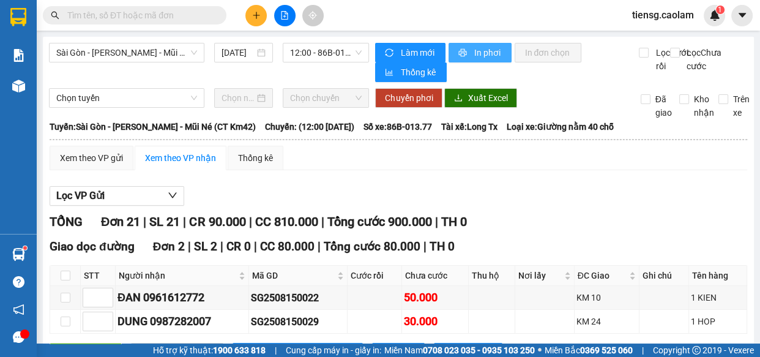
click at [484, 49] on span "In phơi" at bounding box center [488, 52] width 28 height 13
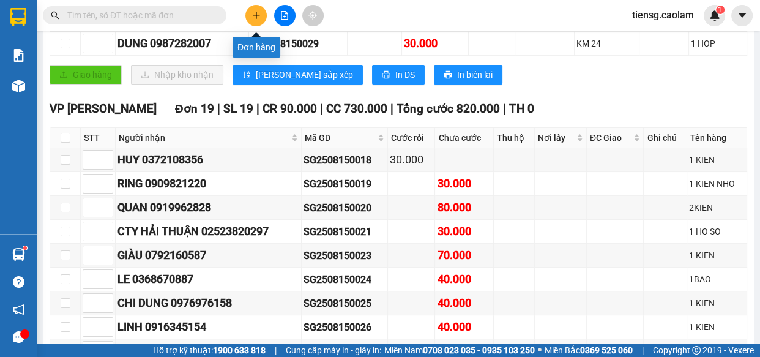
click at [257, 15] on icon "plus" at bounding box center [256, 15] width 7 height 1
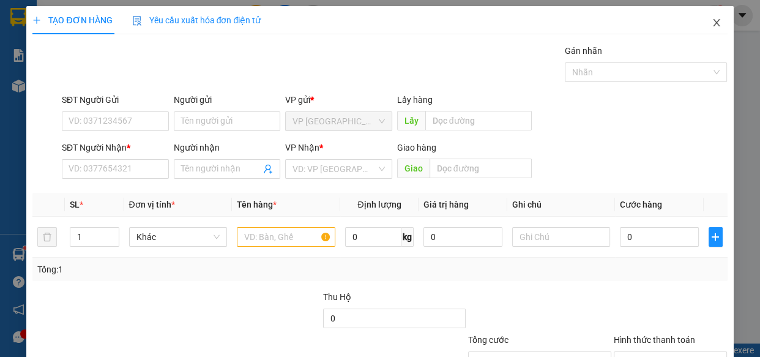
click at [712, 26] on icon "close" at bounding box center [717, 23] width 10 height 10
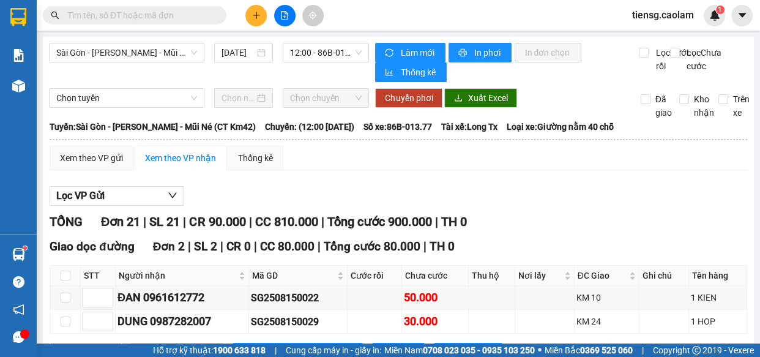
click at [154, 10] on input "text" at bounding box center [139, 15] width 144 height 13
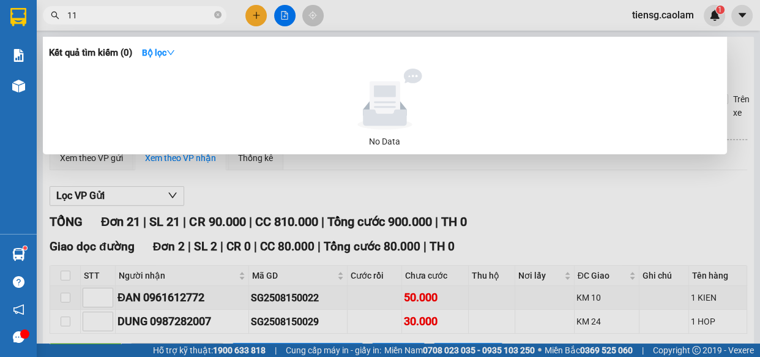
type input "112"
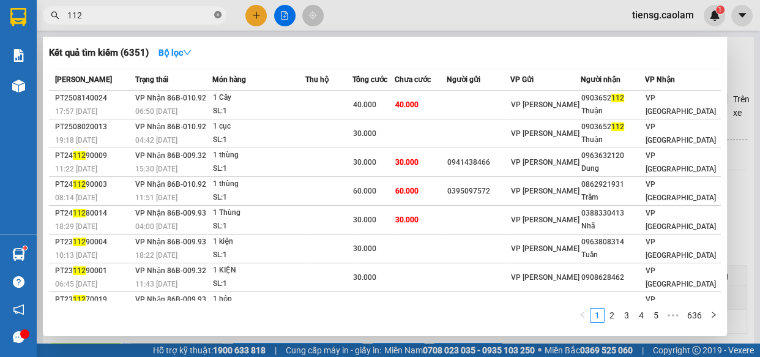
click at [218, 16] on icon "close-circle" at bounding box center [217, 14] width 7 height 7
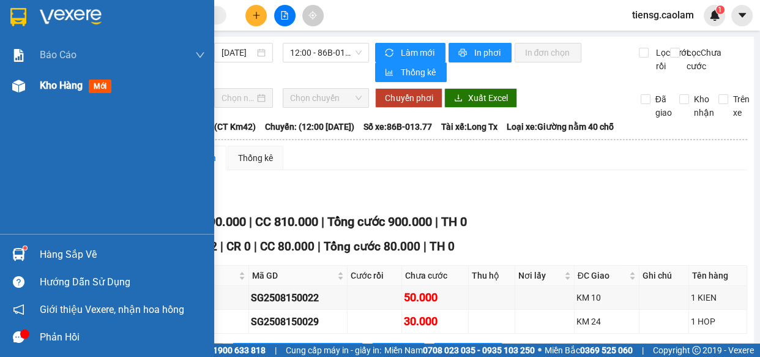
click at [54, 83] on span "Kho hàng" at bounding box center [61, 86] width 43 height 12
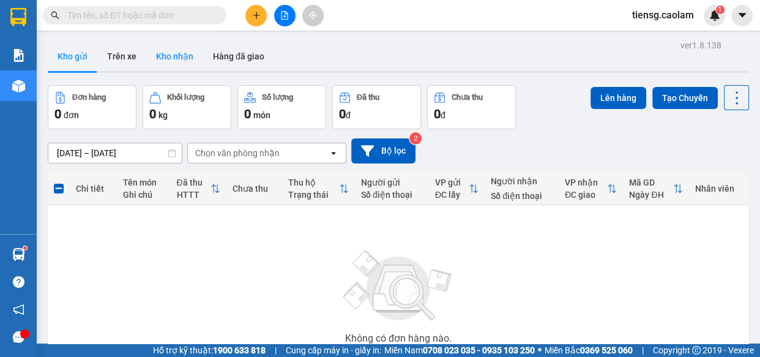
click at [176, 61] on button "Kho nhận" at bounding box center [174, 56] width 57 height 29
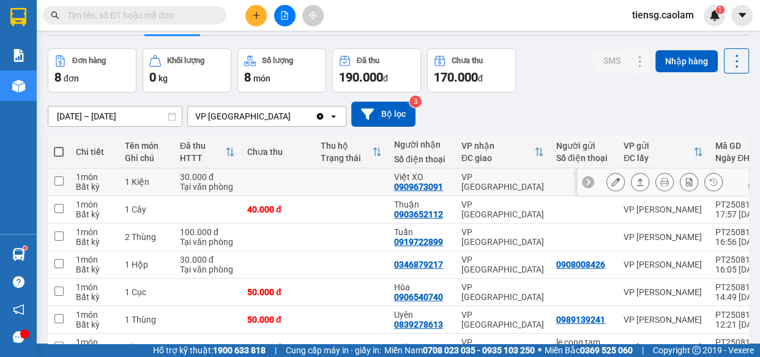
scroll to position [55, 0]
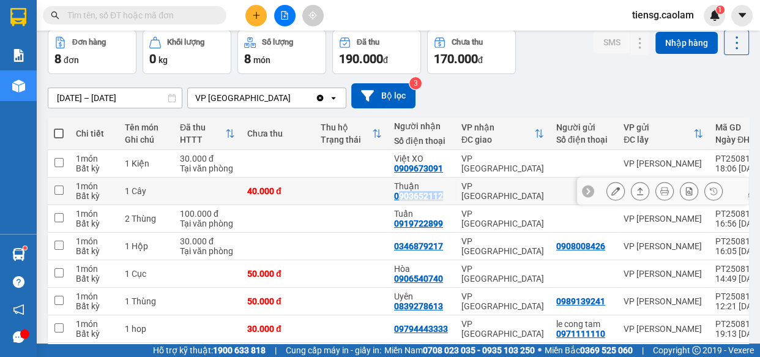
drag, startPoint x: 406, startPoint y: 193, endPoint x: 450, endPoint y: 193, distance: 44.7
click at [450, 193] on td "Thuận 0903652112" at bounding box center [421, 191] width 67 height 28
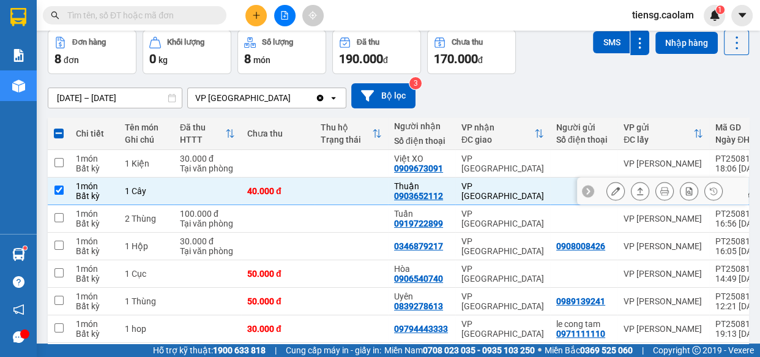
click at [394, 193] on div "0903652112" at bounding box center [418, 196] width 49 height 10
drag, startPoint x: 394, startPoint y: 198, endPoint x: 443, endPoint y: 195, distance: 49.6
click at [443, 195] on div "Thuận 0903652112" at bounding box center [421, 191] width 55 height 20
checkbox input "false"
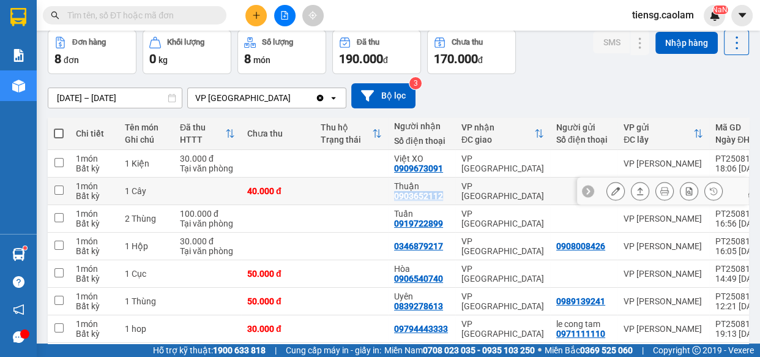
copy div "0903652112"
paste input "0903652112"
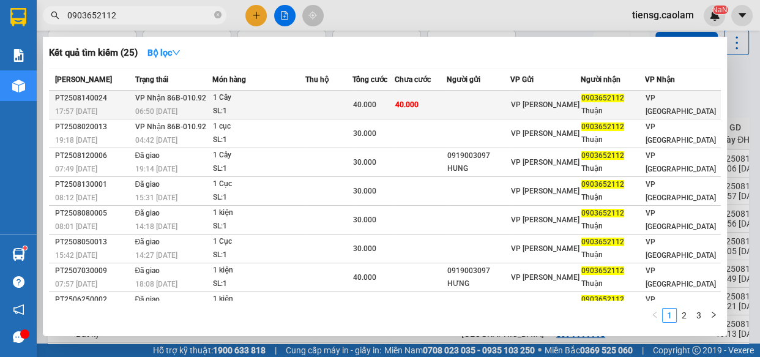
type input "0903652112"
click at [325, 105] on td at bounding box center [328, 105] width 47 height 29
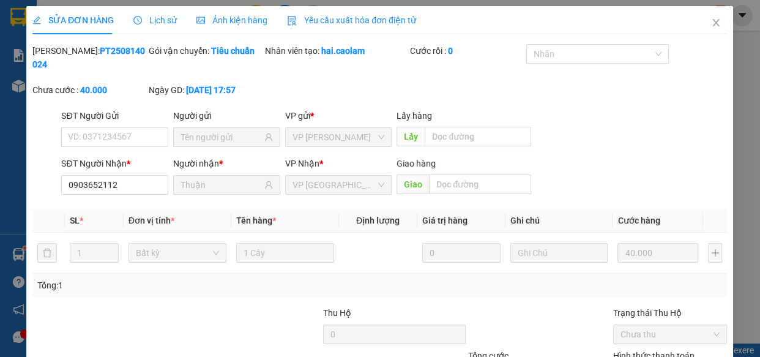
type input "0903652112"
type input "Thuận"
type input "40.000"
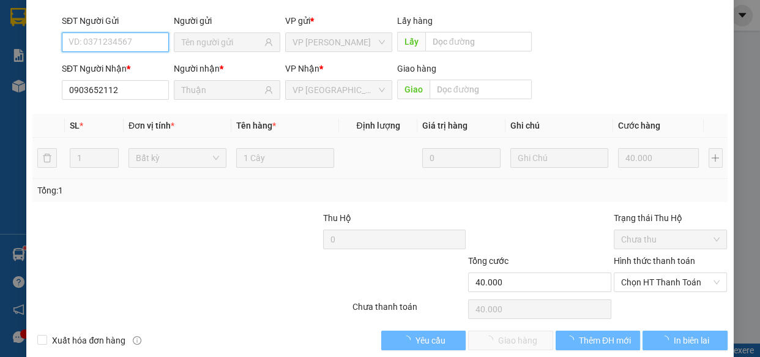
scroll to position [111, 0]
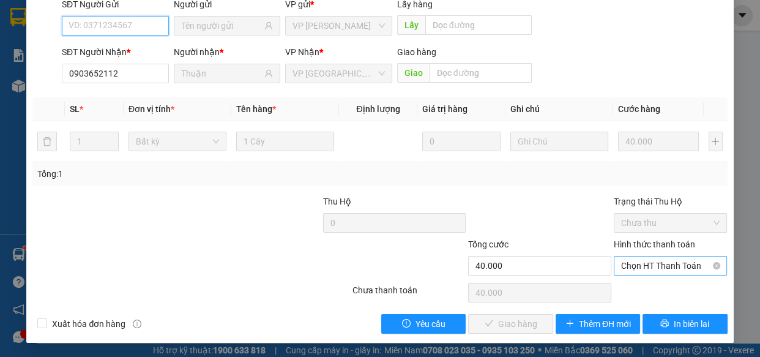
click at [637, 269] on span "Chọn HT Thanh Toán" at bounding box center [670, 265] width 99 height 18
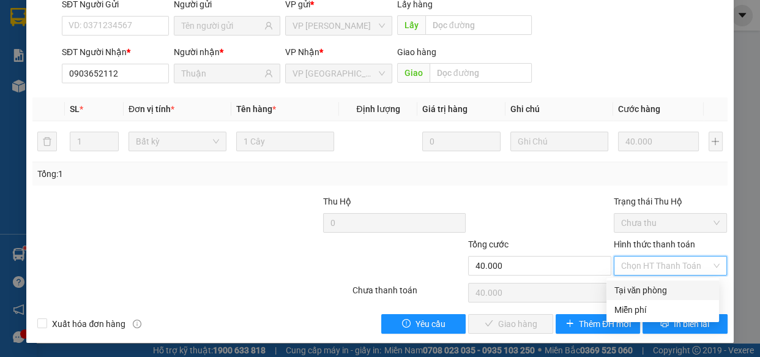
drag, startPoint x: 649, startPoint y: 289, endPoint x: 587, endPoint y: 307, distance: 64.3
click at [649, 290] on div "Tại văn phòng" at bounding box center [663, 289] width 98 height 13
type input "0"
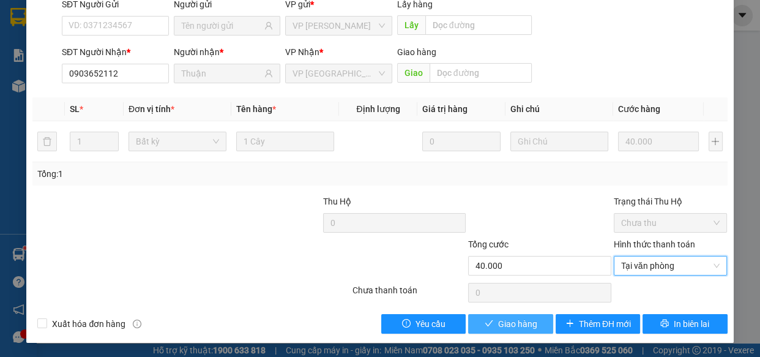
click at [499, 328] on span "Giao hàng" at bounding box center [517, 323] width 39 height 13
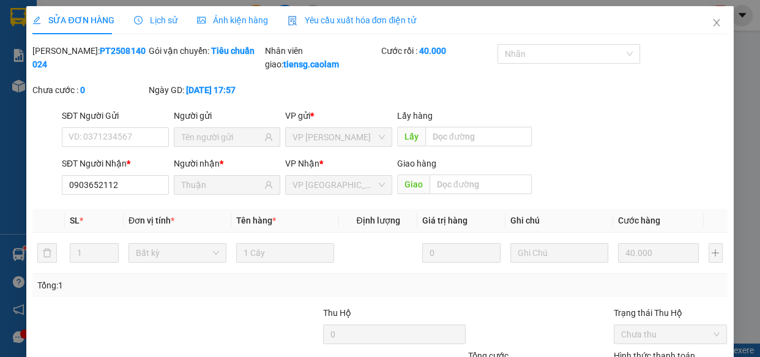
scroll to position [0, 0]
click at [712, 20] on icon "close" at bounding box center [717, 23] width 10 height 10
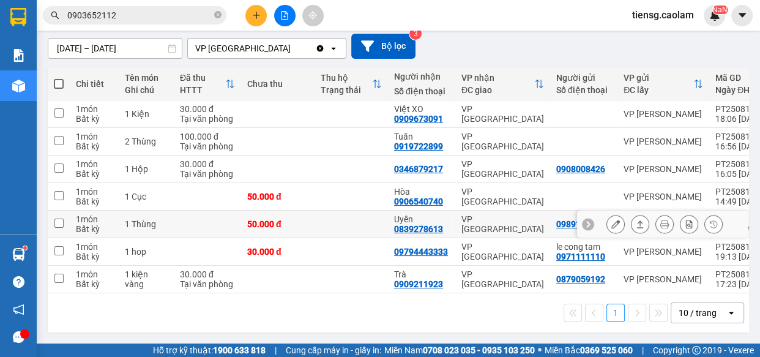
scroll to position [108, 0]
click at [709, 313] on div "10 / trang" at bounding box center [698, 313] width 55 height 20
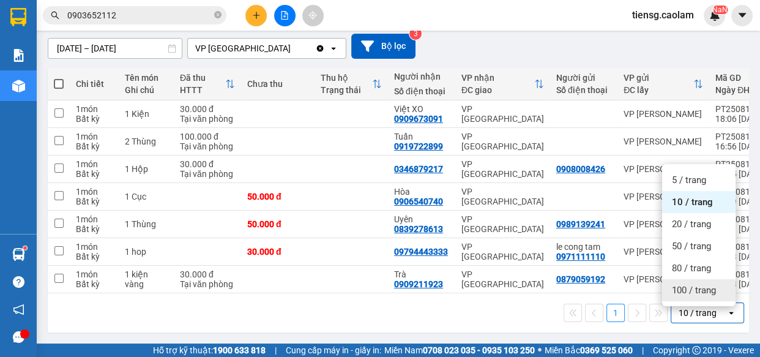
click at [682, 285] on span "100 / trang" at bounding box center [694, 290] width 44 height 12
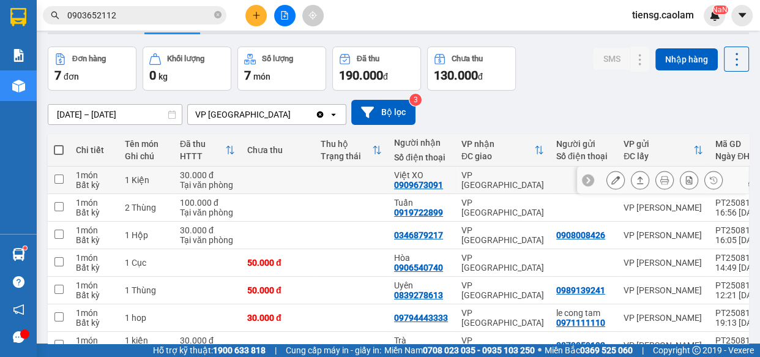
scroll to position [0, 0]
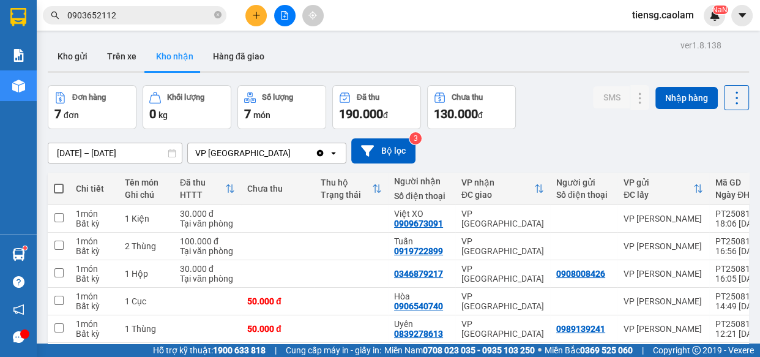
click at [252, 18] on icon "plus" at bounding box center [256, 15] width 9 height 9
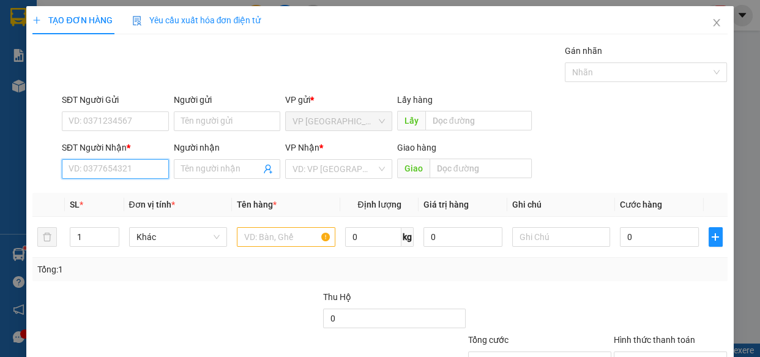
click at [102, 163] on input "SĐT Người Nhận *" at bounding box center [115, 169] width 107 height 20
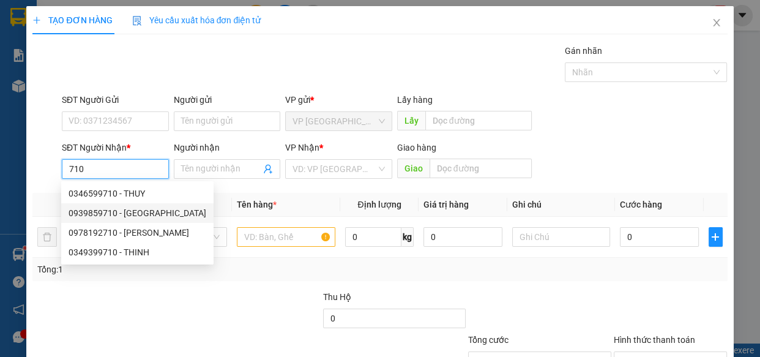
drag, startPoint x: 94, startPoint y: 196, endPoint x: 100, endPoint y: 218, distance: 23.3
click at [100, 218] on div "0346599710 - THUY 0939859710 - [GEOGRAPHIC_DATA] 0978192710 - MINH 0349399710 -…" at bounding box center [137, 223] width 152 height 78
click at [99, 211] on div "0939859710 - [GEOGRAPHIC_DATA]" at bounding box center [138, 212] width 138 height 13
type input "0939859710"
type input "[PERSON_NAME]"
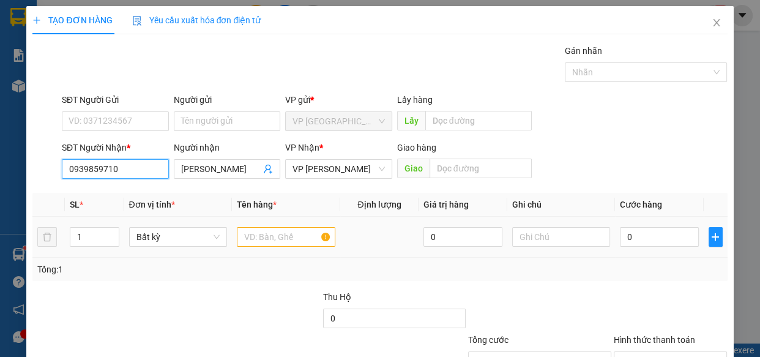
type input "0939859710"
drag, startPoint x: 264, startPoint y: 234, endPoint x: 273, endPoint y: 222, distance: 14.8
click at [265, 234] on input "text" at bounding box center [286, 237] width 99 height 20
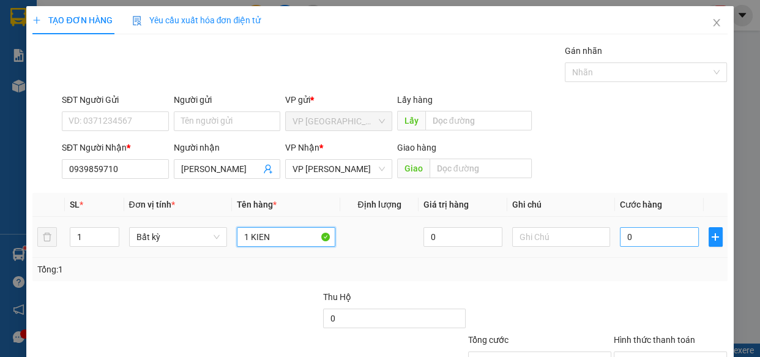
type input "1 KIEN"
click at [659, 244] on input "0" at bounding box center [659, 237] width 79 height 20
type input "3"
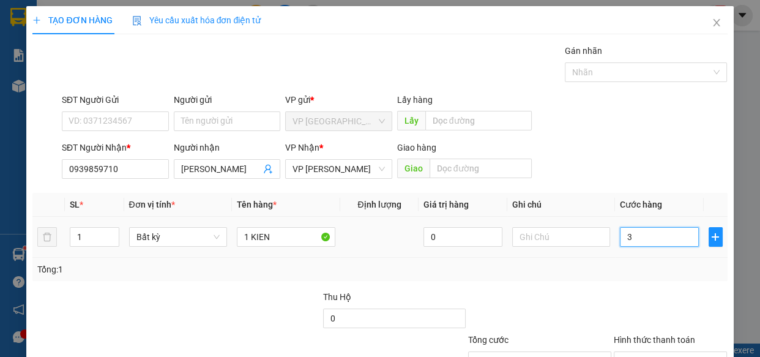
type input "30"
type input "300"
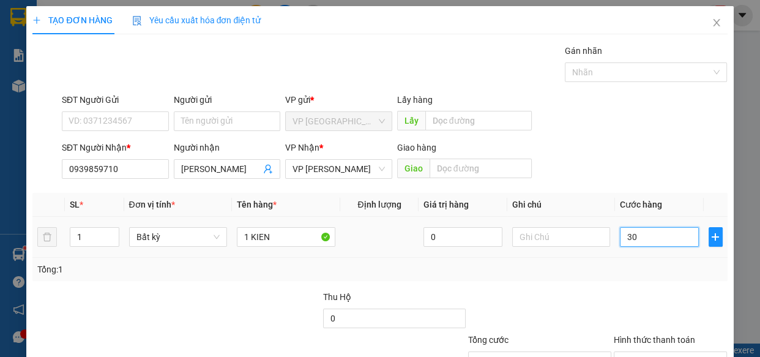
type input "300"
type input "3.000"
type input "30.000"
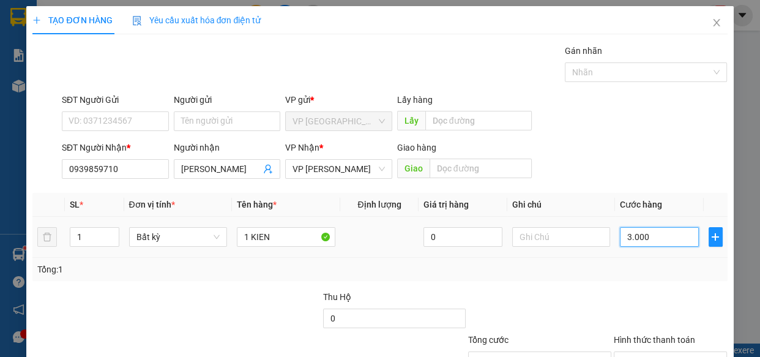
type input "30.000"
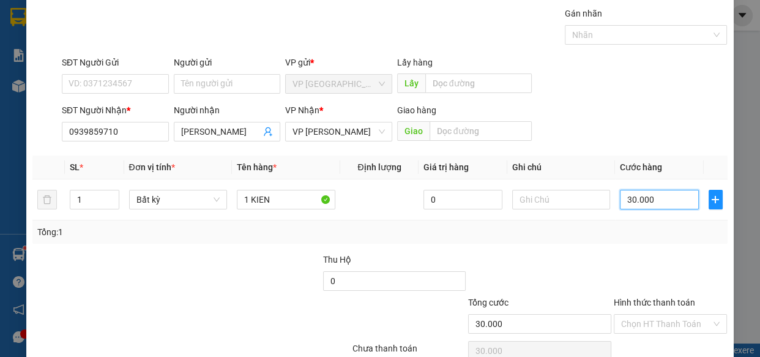
scroll to position [95, 0]
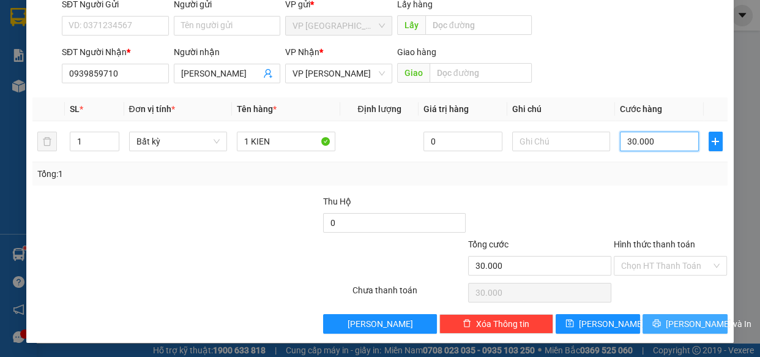
type input "30.000"
click at [673, 323] on span "[PERSON_NAME] và In" at bounding box center [709, 323] width 86 height 13
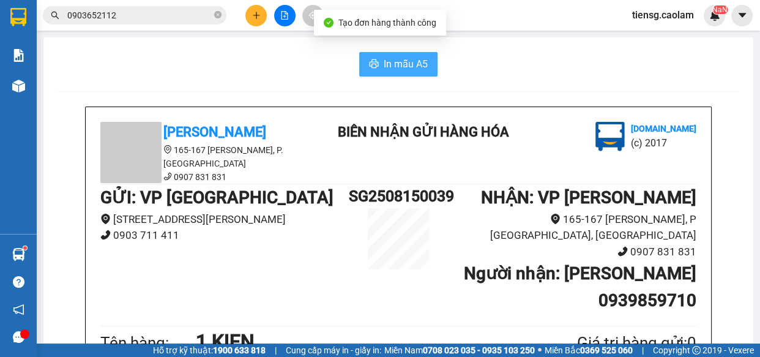
click at [384, 61] on span "In mẫu A5" at bounding box center [406, 63] width 44 height 15
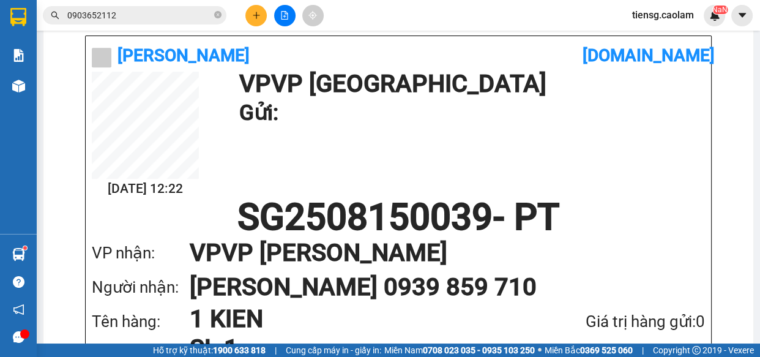
scroll to position [667, 0]
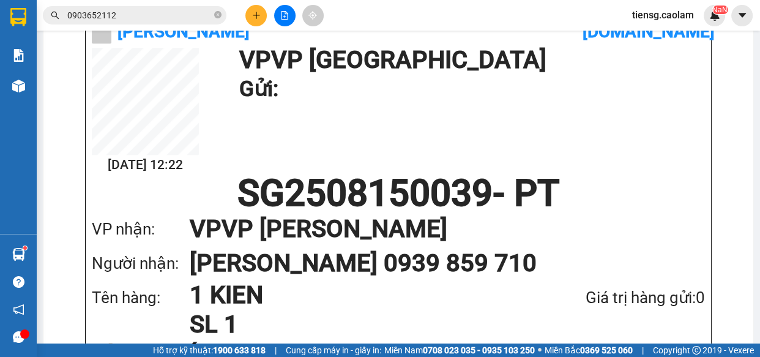
click at [250, 291] on h1 "1 KIEN" at bounding box center [355, 294] width 331 height 29
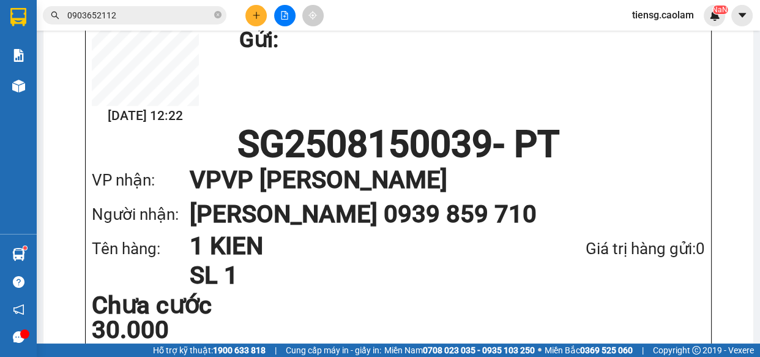
scroll to position [779, 0]
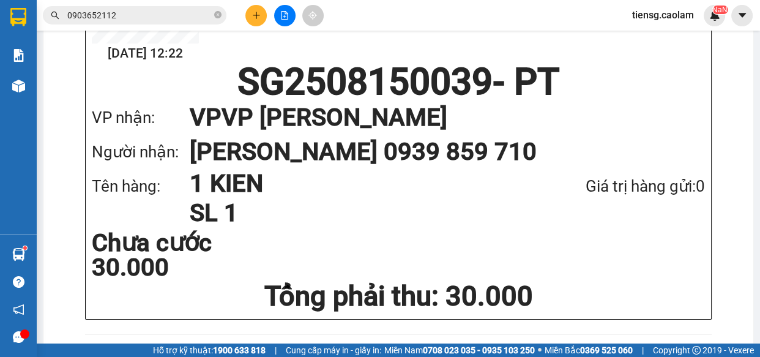
drag, startPoint x: 506, startPoint y: 190, endPoint x: 526, endPoint y: 176, distance: 24.6
click at [506, 198] on h1 "SL 1" at bounding box center [355, 212] width 331 height 29
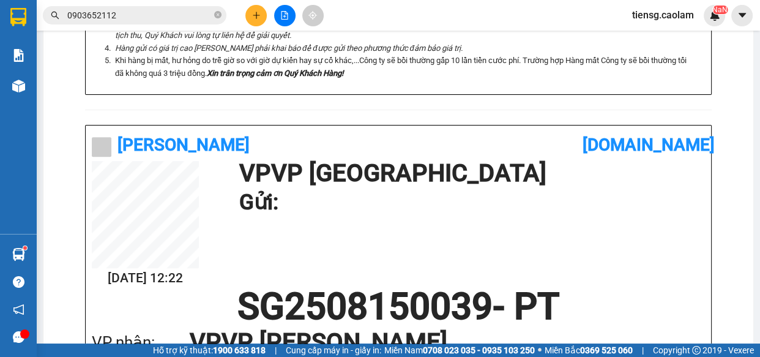
scroll to position [454, 0]
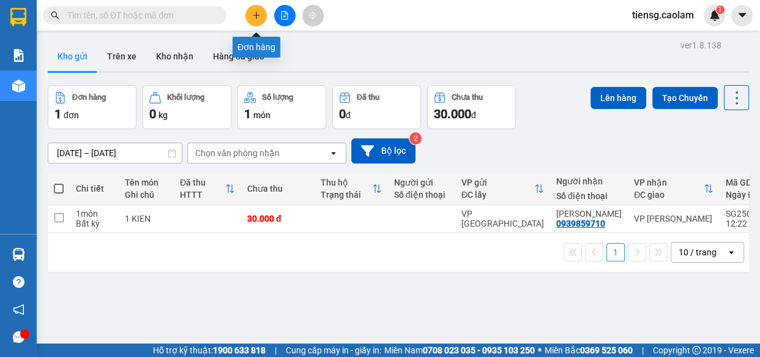
click at [260, 15] on icon "plus" at bounding box center [256, 15] width 9 height 9
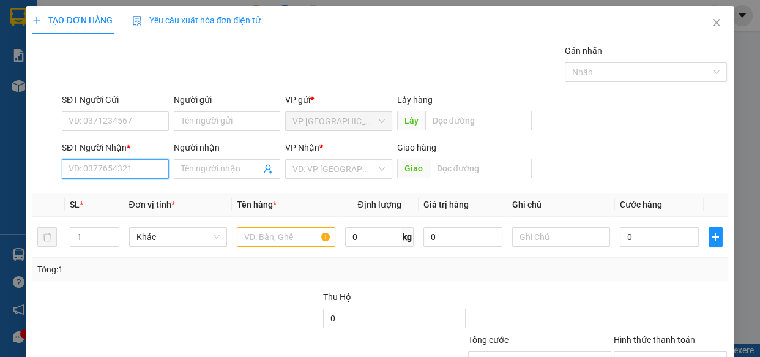
drag, startPoint x: 126, startPoint y: 171, endPoint x: 75, endPoint y: 157, distance: 53.5
click at [113, 172] on input "SĐT Người Nhận *" at bounding box center [115, 169] width 107 height 20
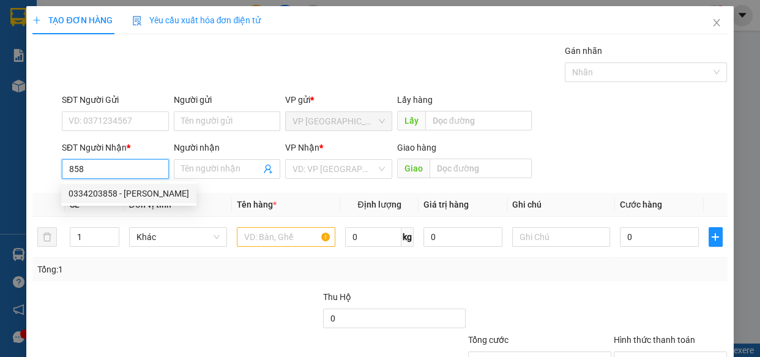
click at [115, 194] on div "0334203858 - KIM THANH" at bounding box center [129, 193] width 121 height 13
type input "0334203858"
type input "KIM THANH"
type input "KM 30"
type input "0334203858"
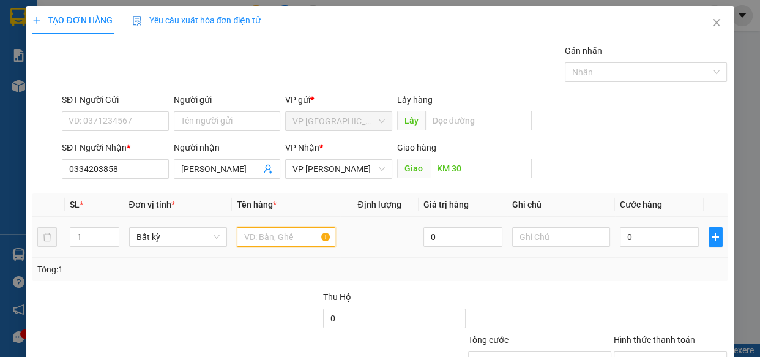
click at [294, 238] on input "text" at bounding box center [286, 237] width 99 height 20
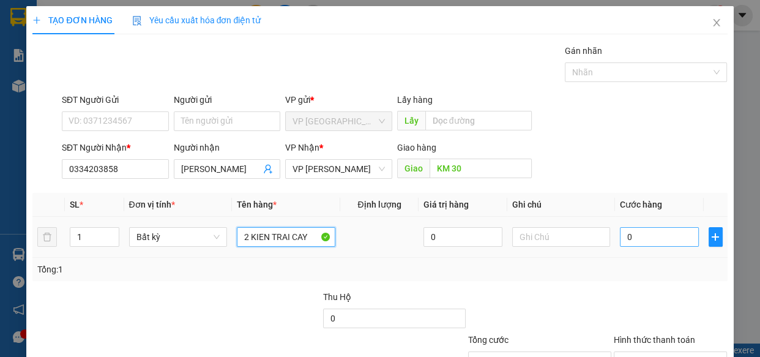
type input "2 KIEN TRAI CAY"
click at [665, 241] on input "0" at bounding box center [659, 237] width 79 height 20
type input "8"
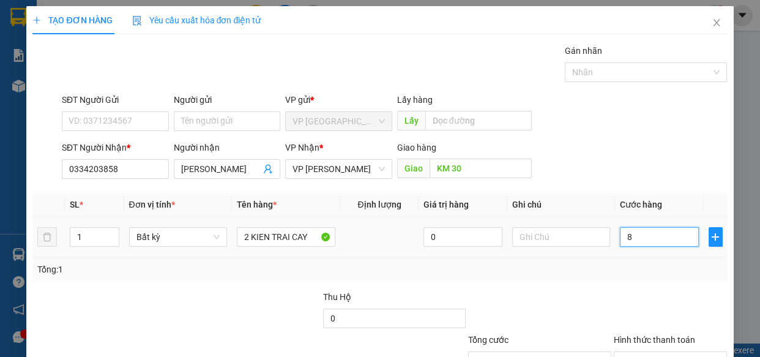
type input "80"
type input "800"
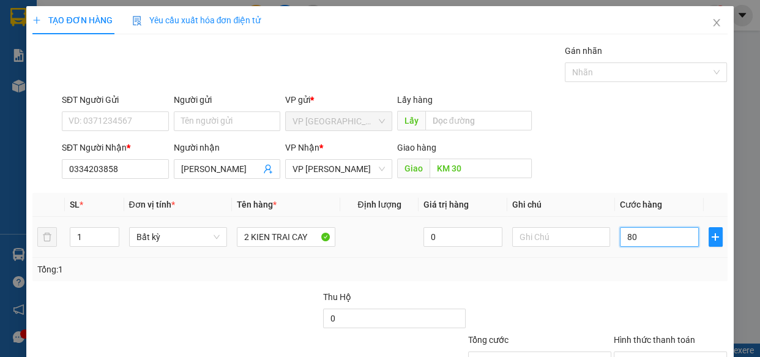
type input "800"
type input "8.000"
type input "80.000"
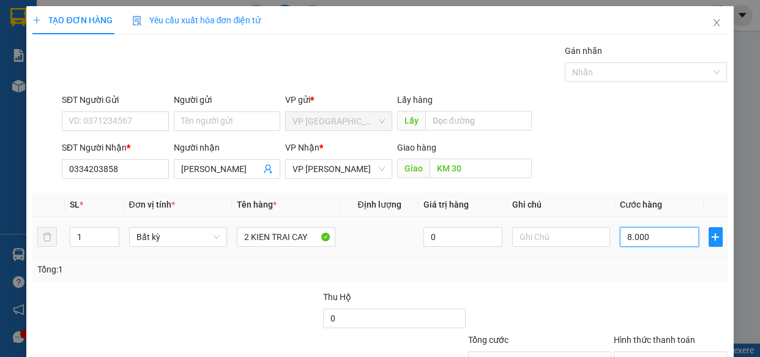
type input "80.000"
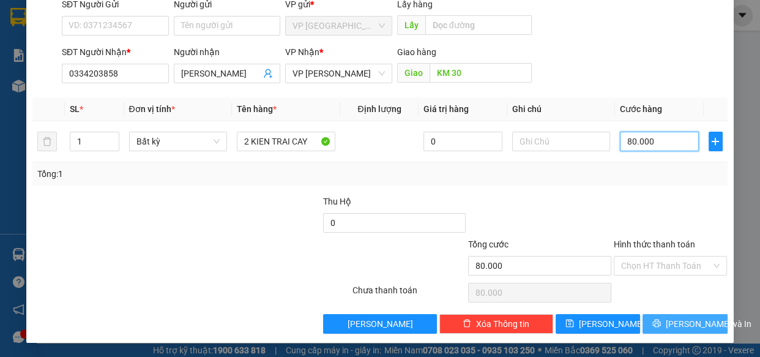
type input "80.000"
click at [667, 323] on span "[PERSON_NAME] và In" at bounding box center [709, 323] width 86 height 13
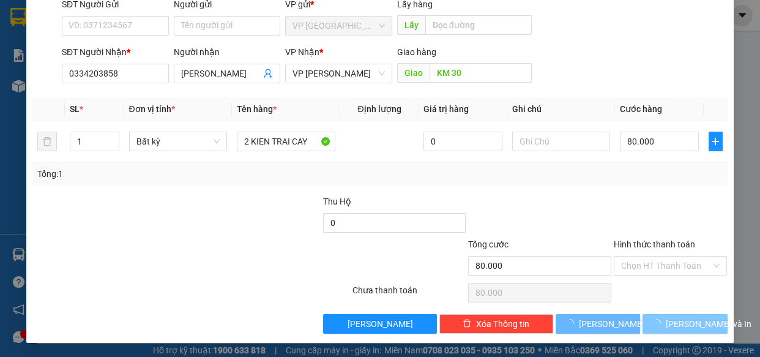
scroll to position [51, 0]
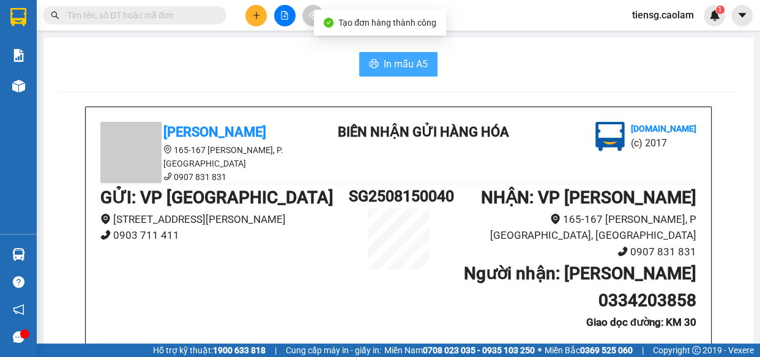
click at [393, 68] on span "In mẫu A5" at bounding box center [406, 63] width 44 height 15
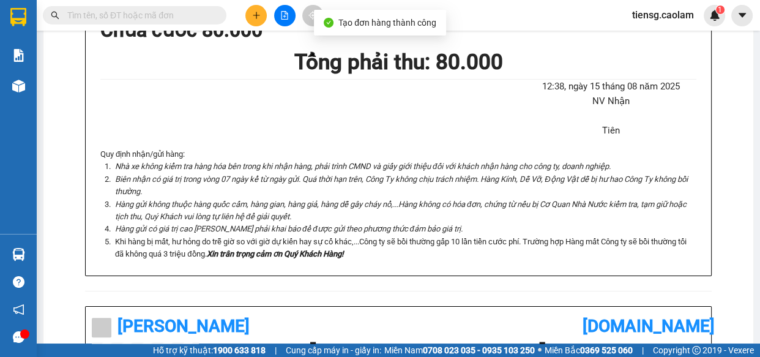
scroll to position [564, 0]
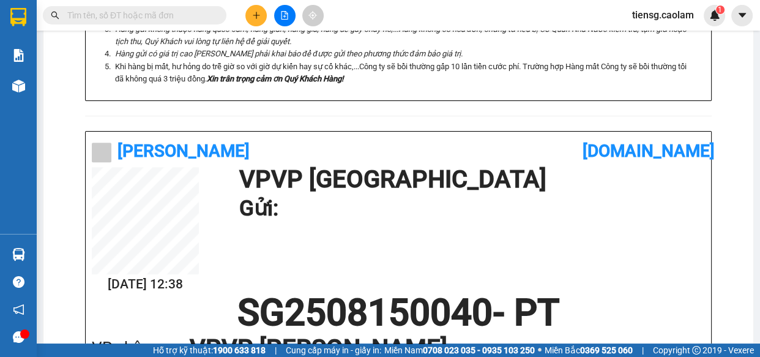
drag, startPoint x: 445, startPoint y: 174, endPoint x: 281, endPoint y: 51, distance: 205.4
